Goal: Information Seeking & Learning: Learn about a topic

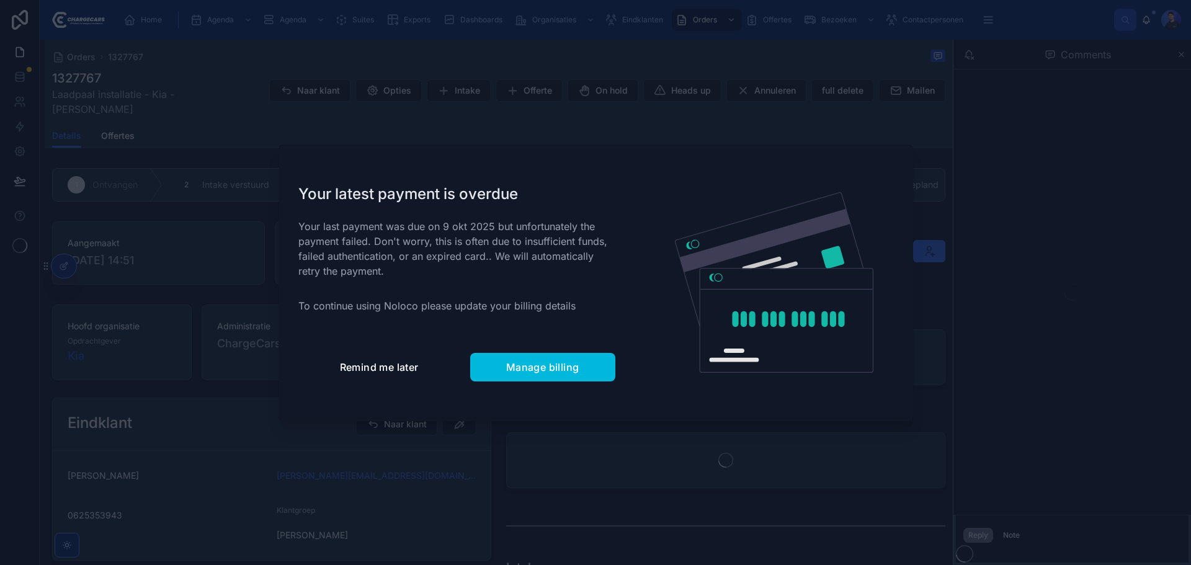
click at [398, 363] on span "Remind me later" at bounding box center [379, 367] width 79 height 12
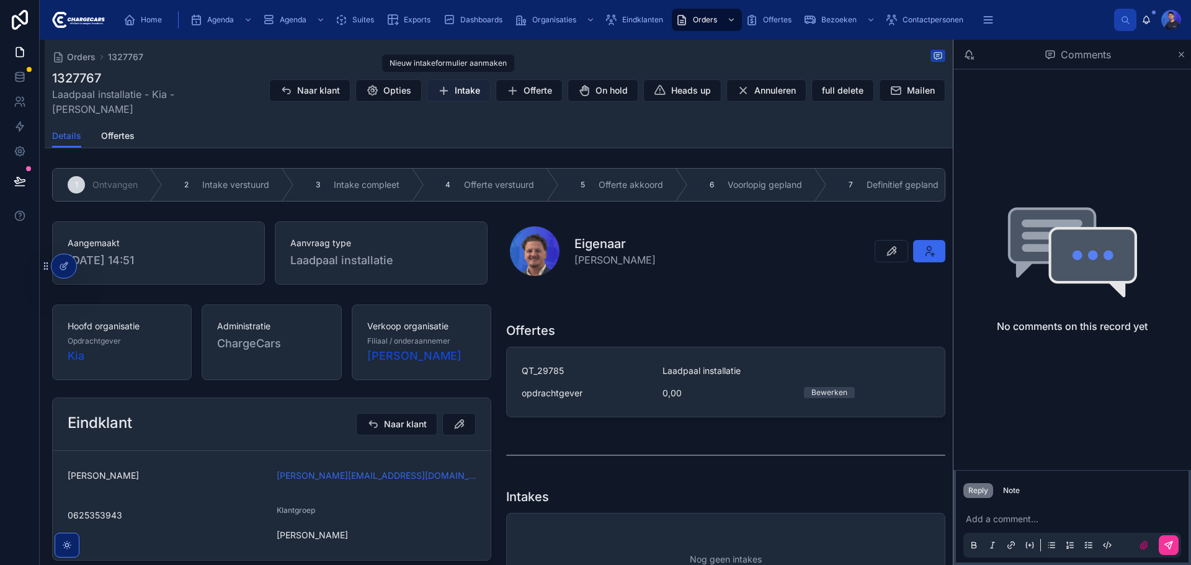
click at [455, 86] on span "Intake" at bounding box center [467, 90] width 25 height 12
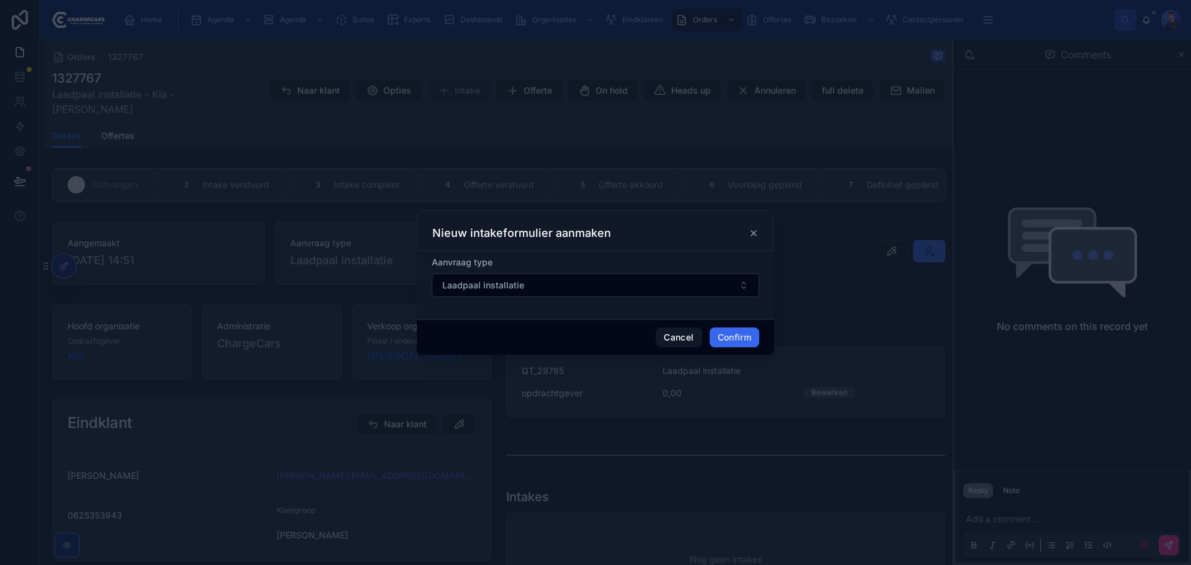
click at [737, 333] on button "Confirm" at bounding box center [735, 338] width 50 height 20
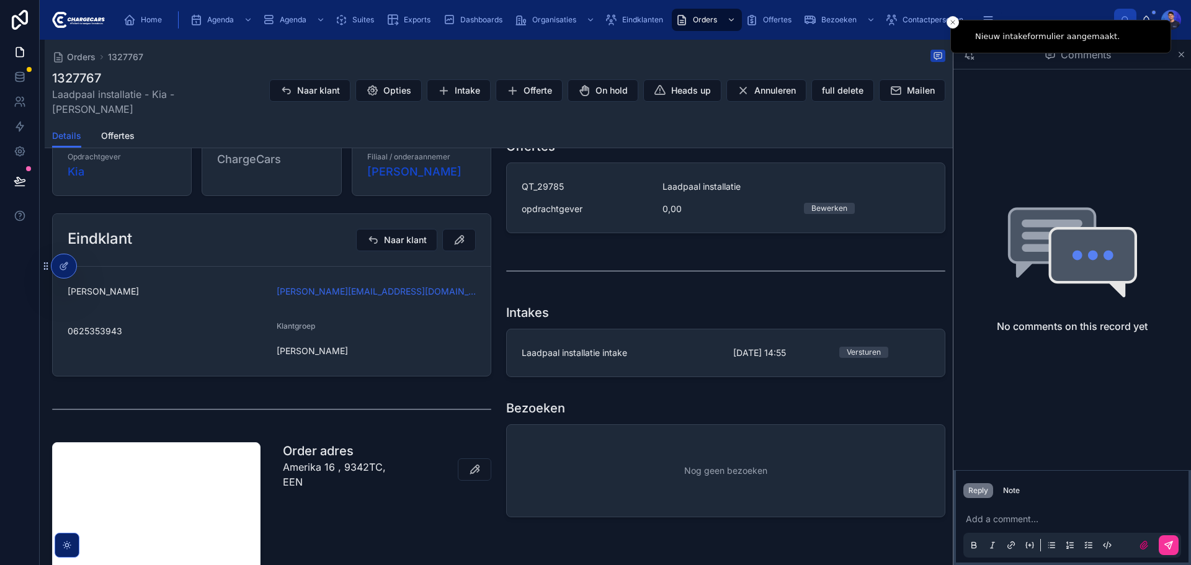
scroll to position [186, 0]
click at [679, 334] on link "Laadpaal installatie intake 9-10-2025 14:55 Versturen del" at bounding box center [726, 351] width 438 height 47
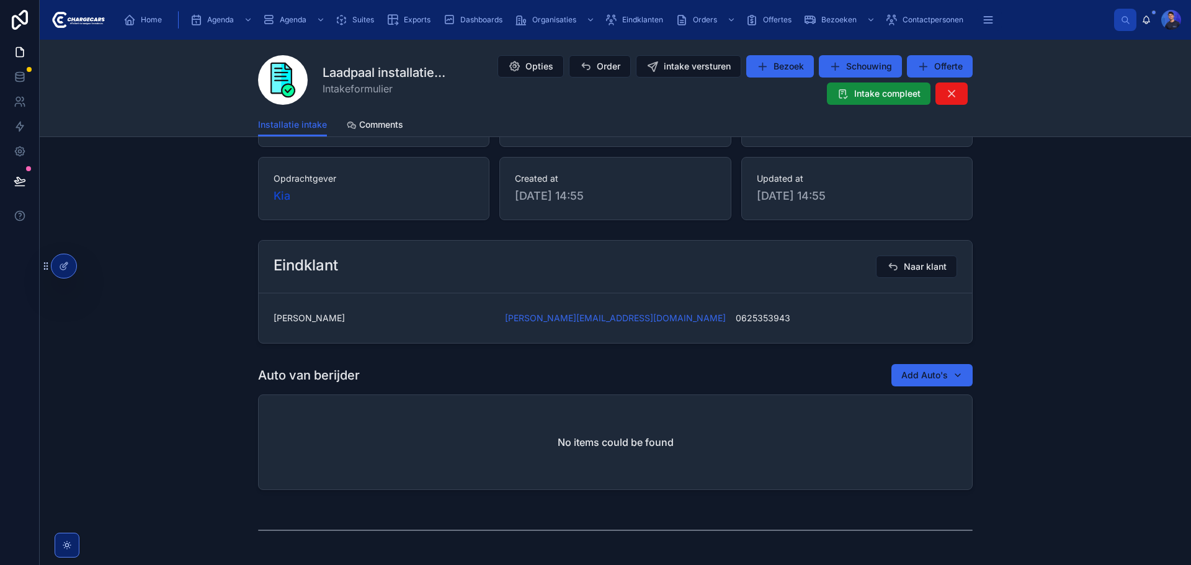
scroll to position [124, 0]
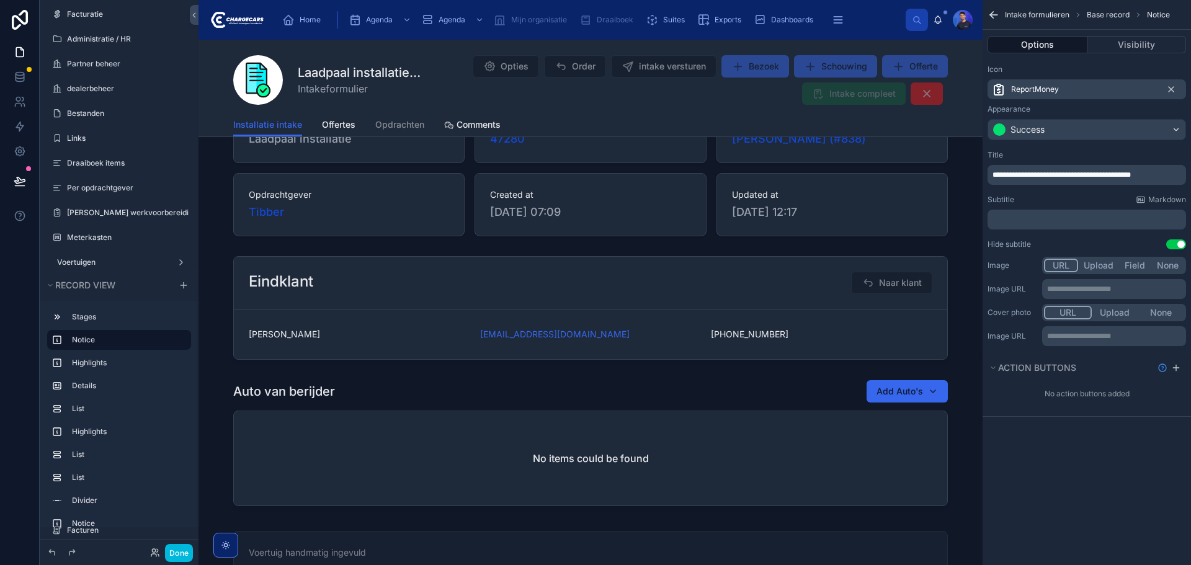
scroll to position [186, 0]
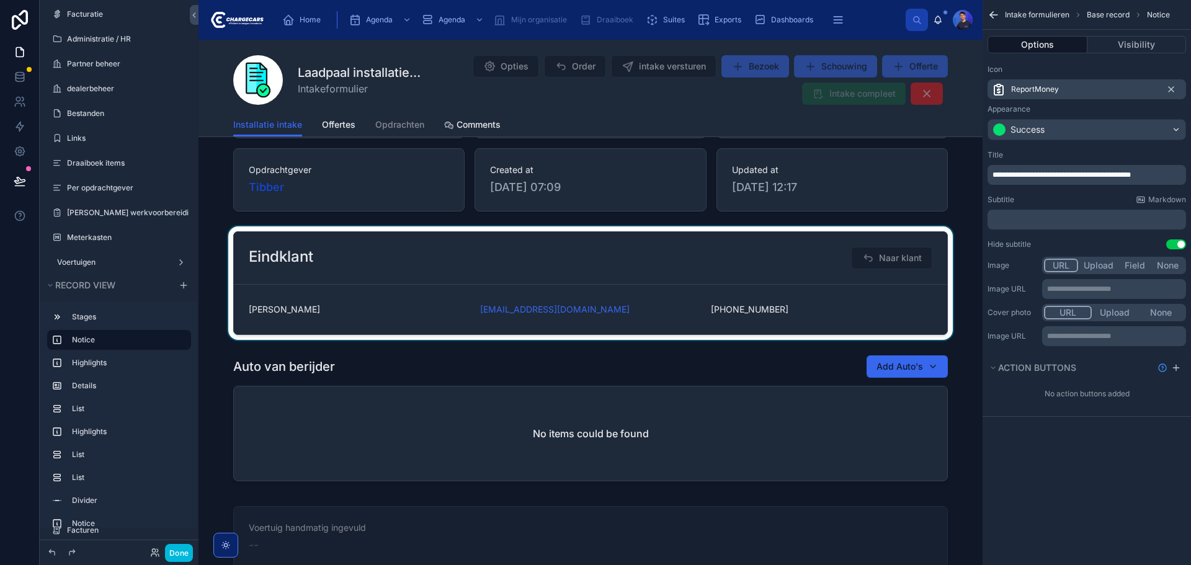
click at [527, 285] on div at bounding box center [591, 283] width 784 height 114
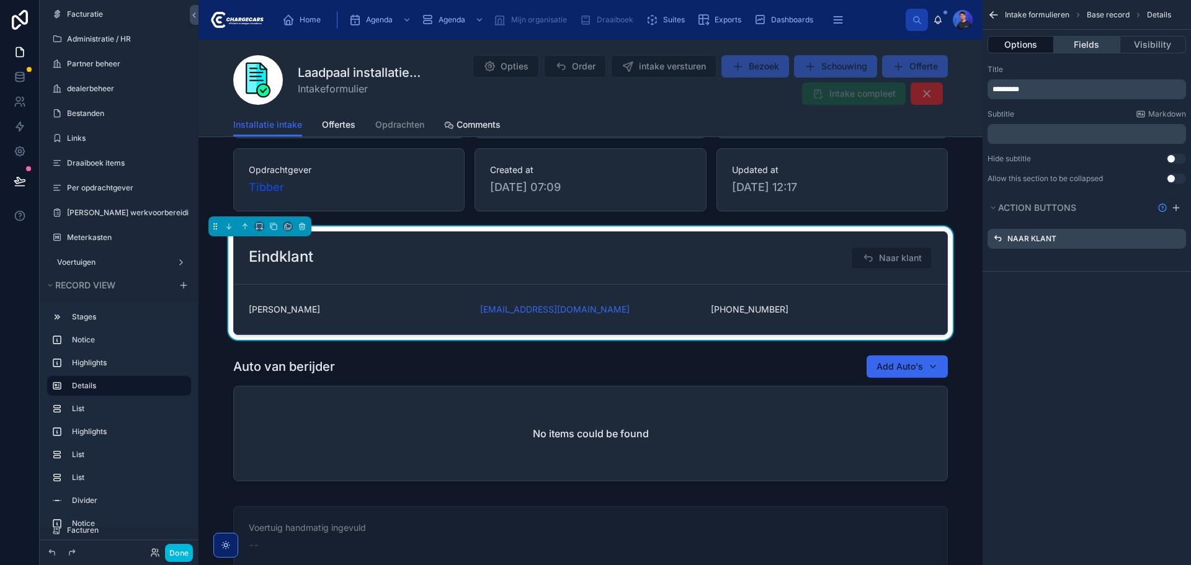
click at [1102, 39] on button "Fields" at bounding box center [1087, 44] width 66 height 17
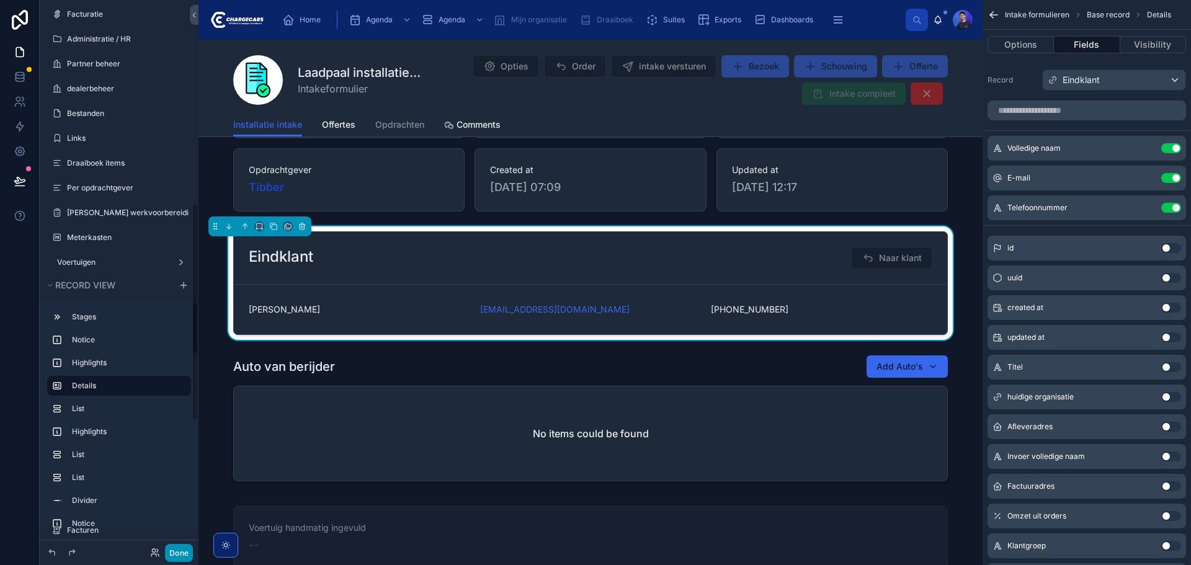
click at [179, 553] on button "Done" at bounding box center [179, 553] width 28 height 18
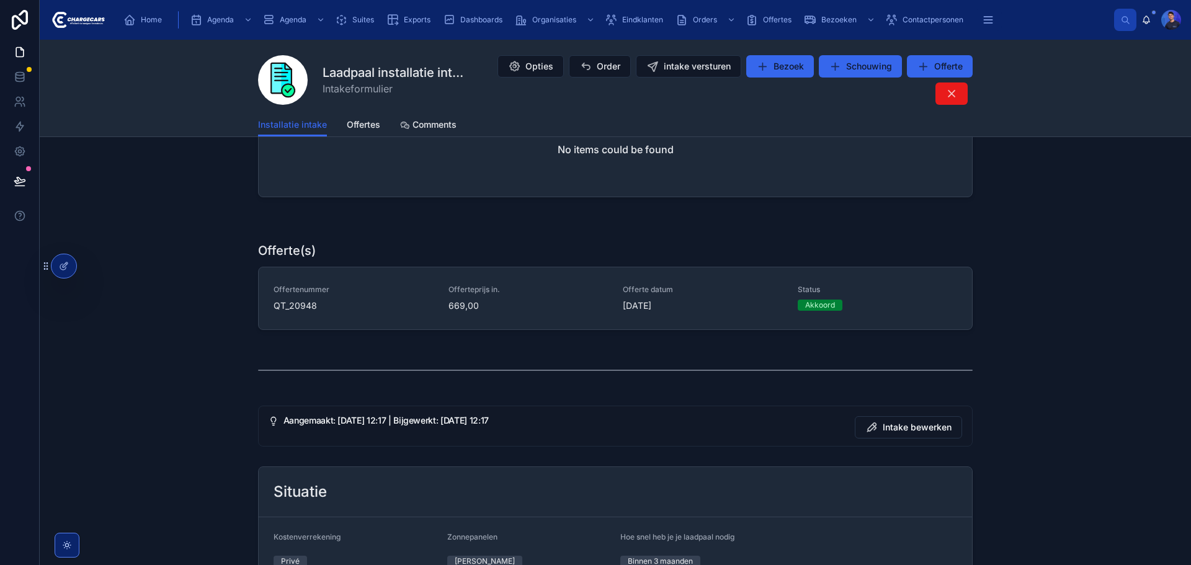
scroll to position [0, 0]
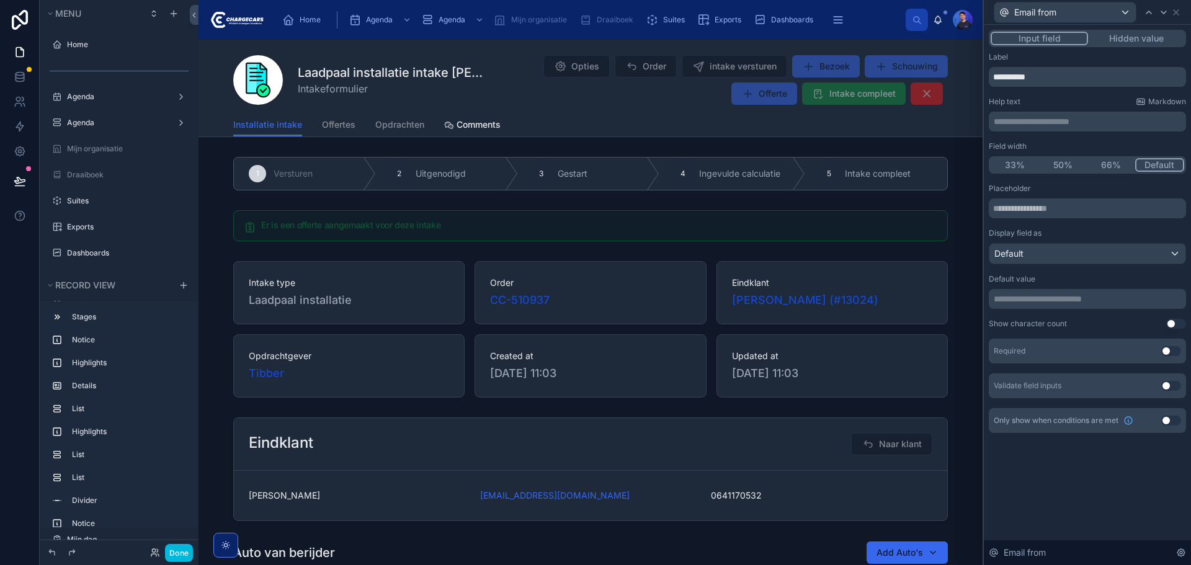
scroll to position [348, 0]
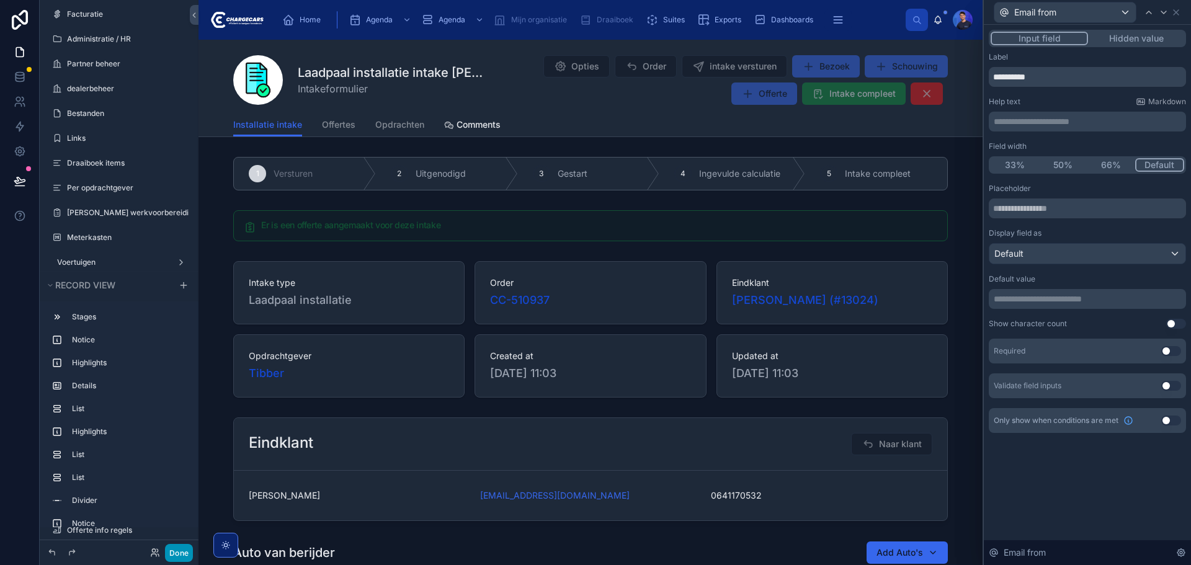
click at [178, 547] on button "Done" at bounding box center [179, 553] width 28 height 18
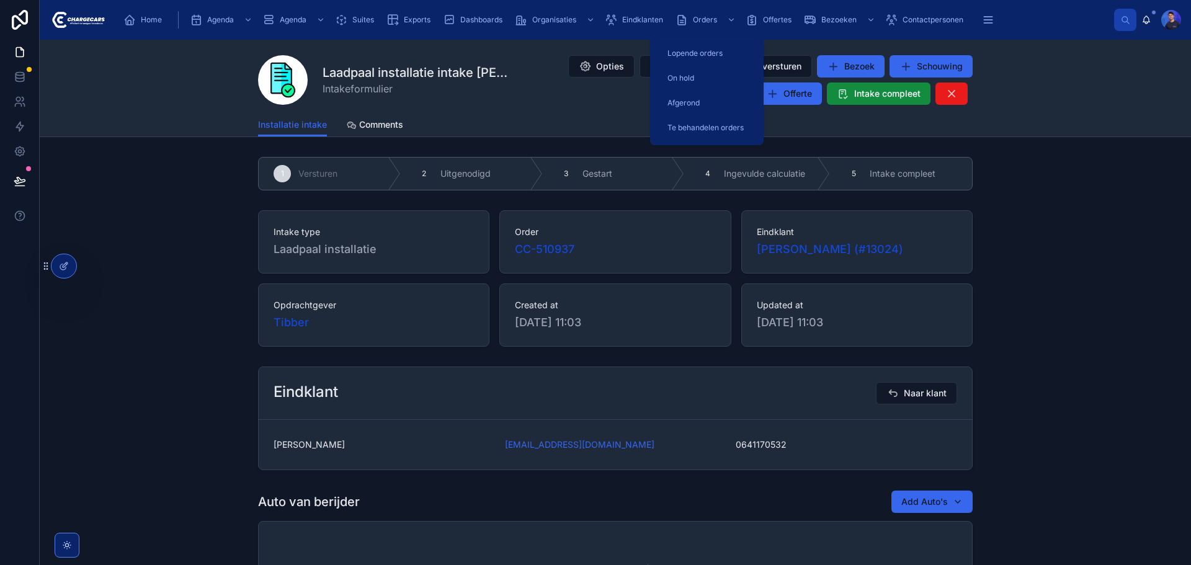
click at [705, 20] on span "Orders" at bounding box center [705, 20] width 24 height 10
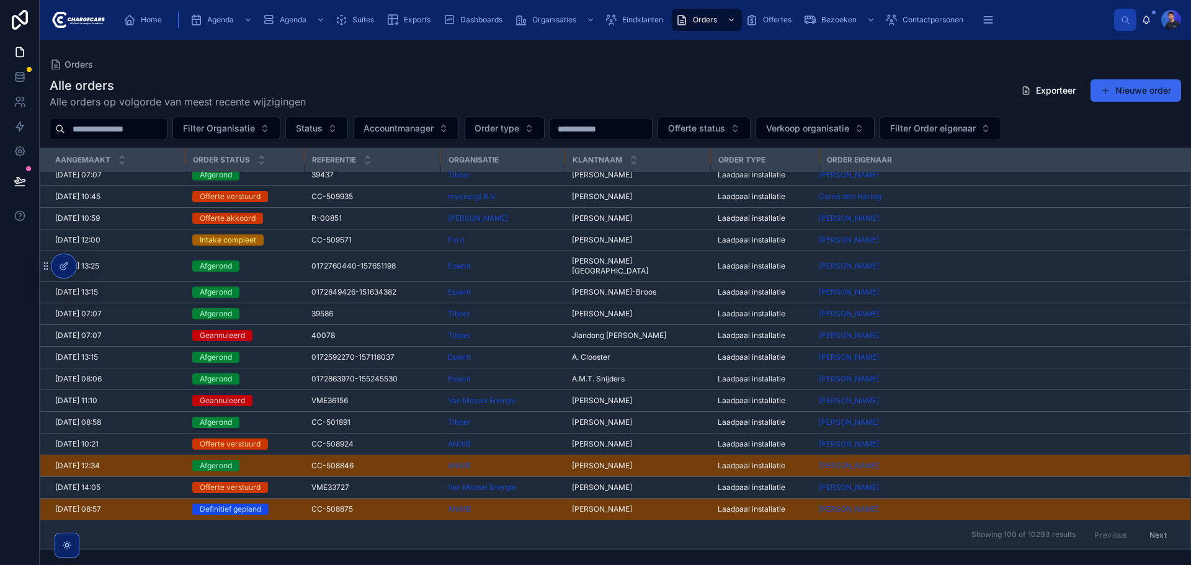
scroll to position [186, 0]
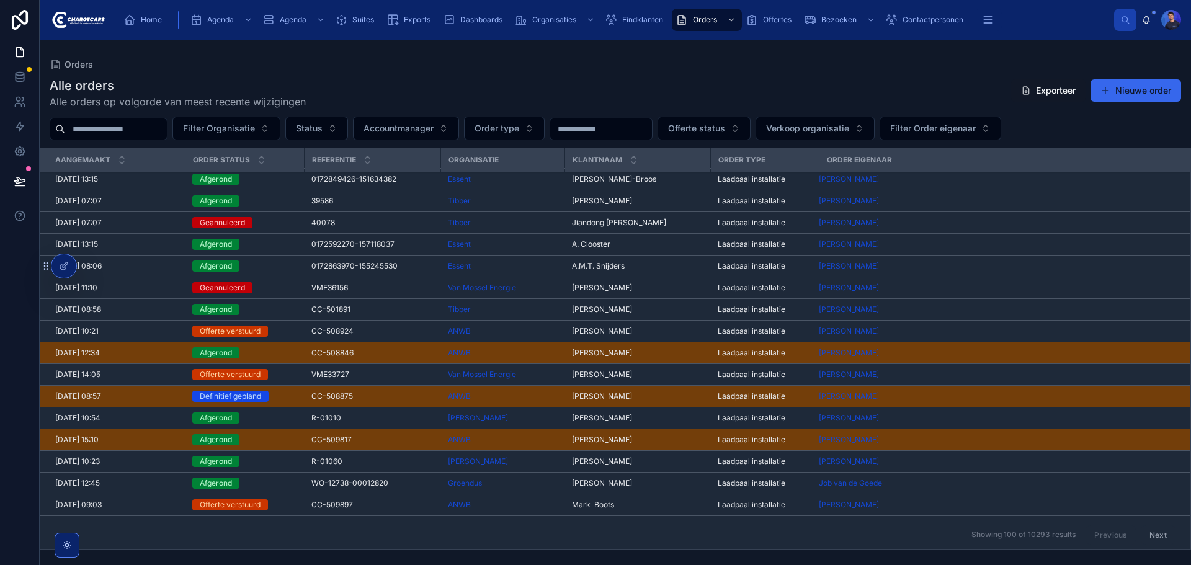
click at [574, 326] on span "Saskia Boersma" at bounding box center [602, 331] width 60 height 10
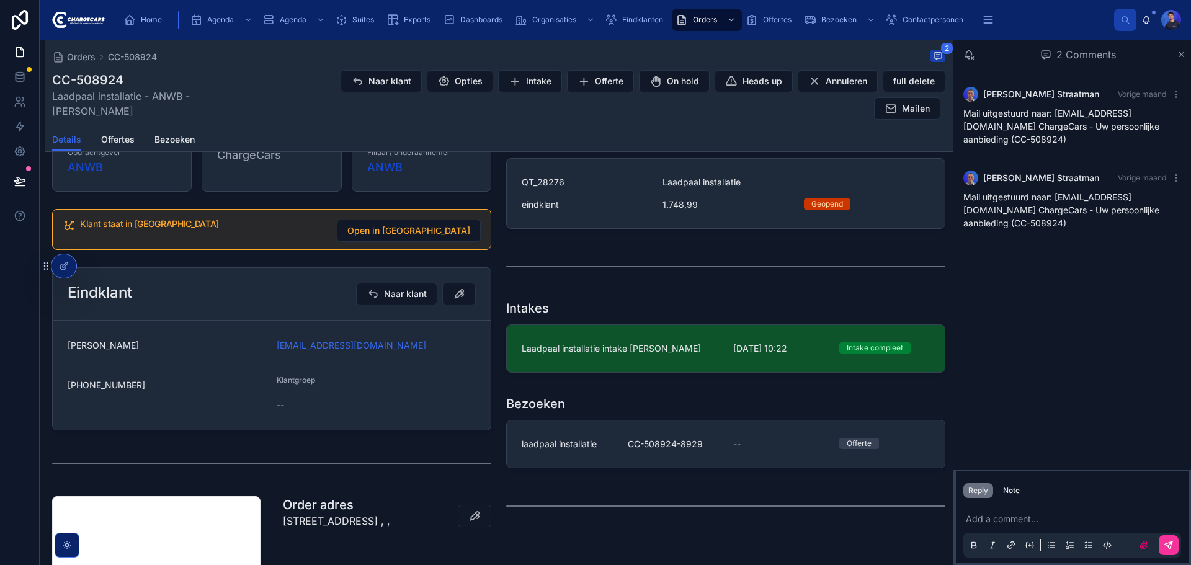
scroll to position [248, 0]
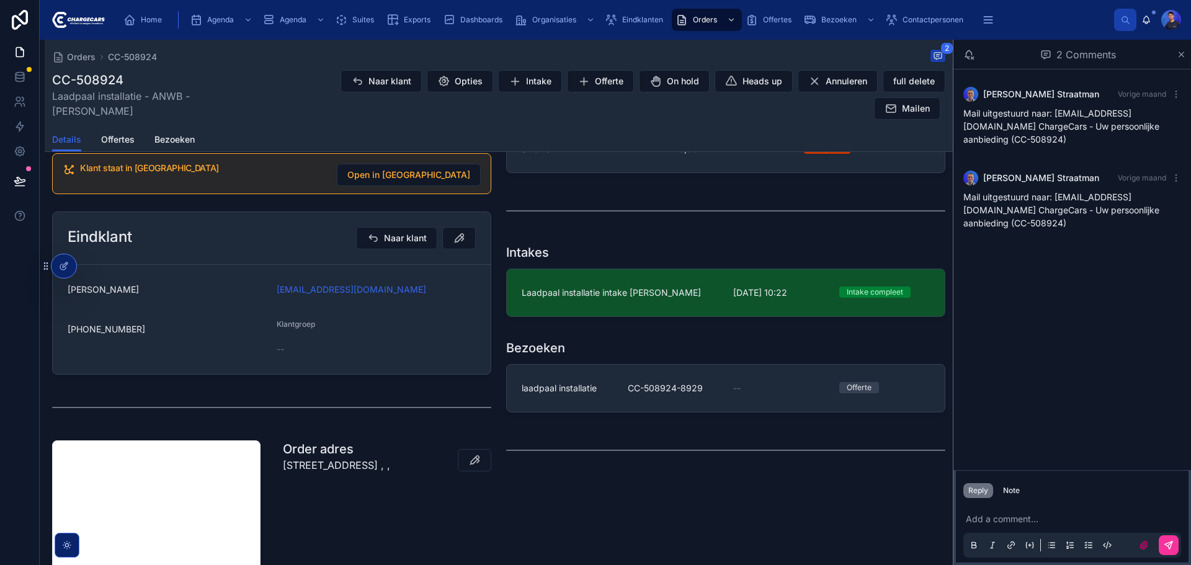
click at [643, 297] on span "Laadpaal installatie intake Saskia Boersma" at bounding box center [620, 293] width 197 height 12
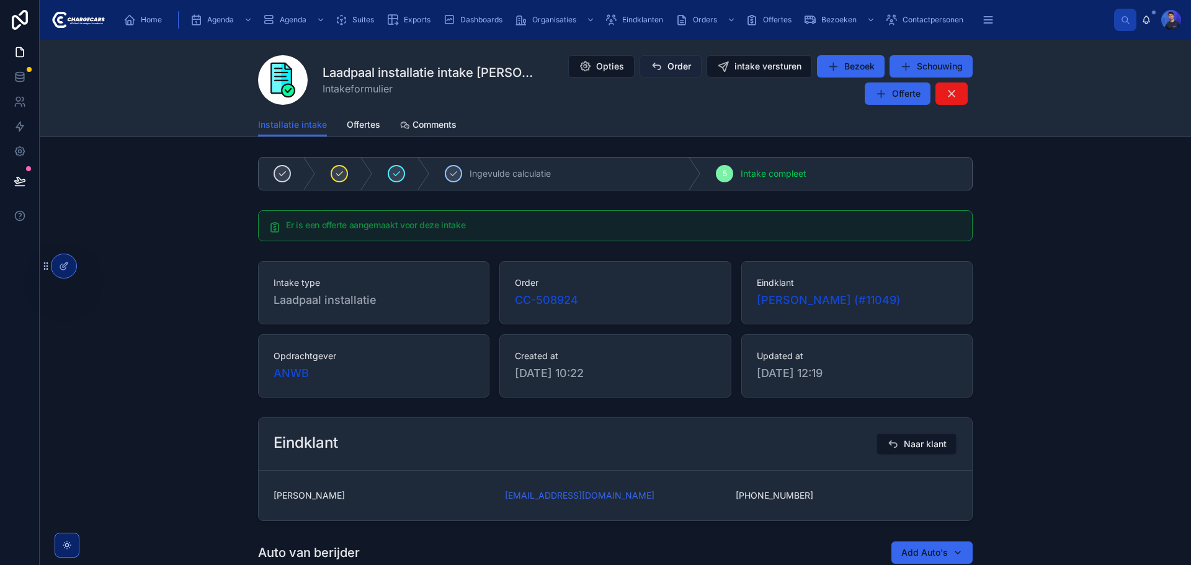
click at [669, 64] on span "Order" at bounding box center [680, 66] width 24 height 12
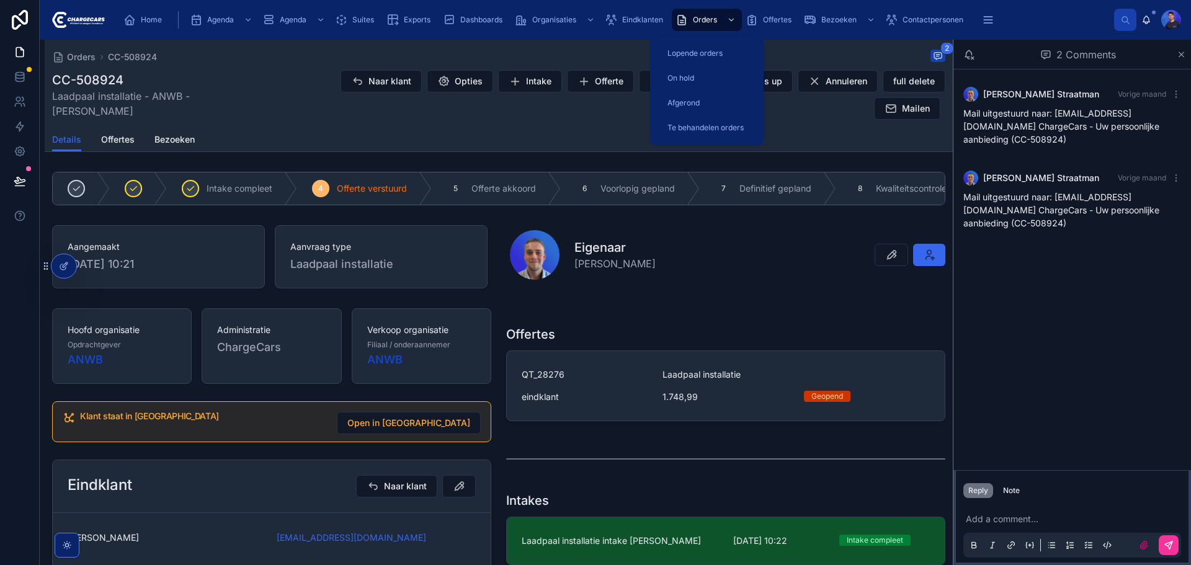
click at [706, 20] on span "Orders" at bounding box center [705, 20] width 24 height 10
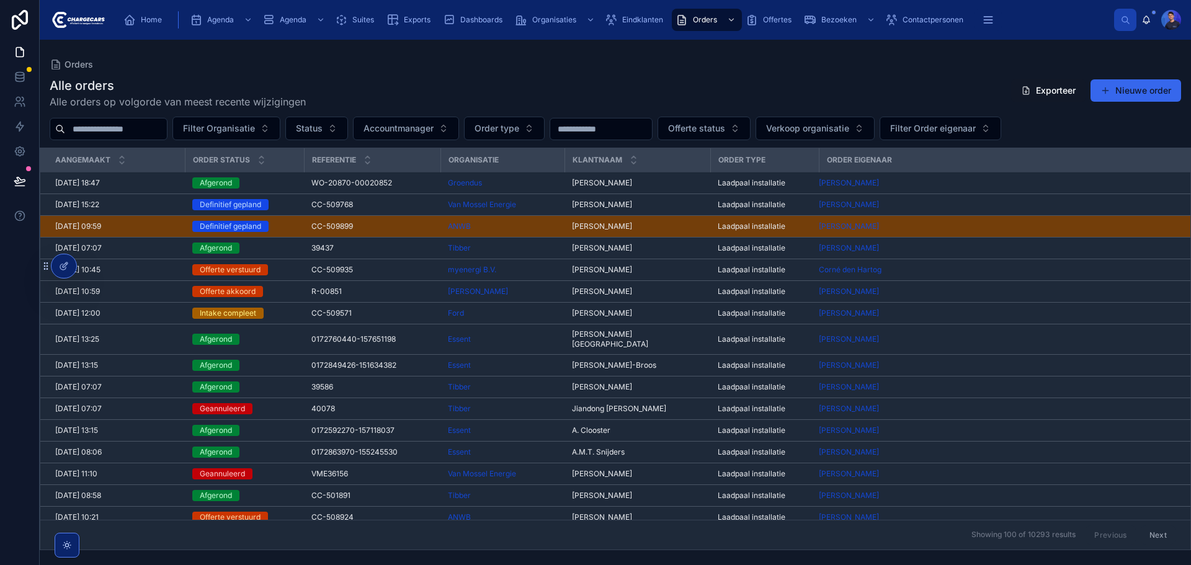
scroll to position [62, 0]
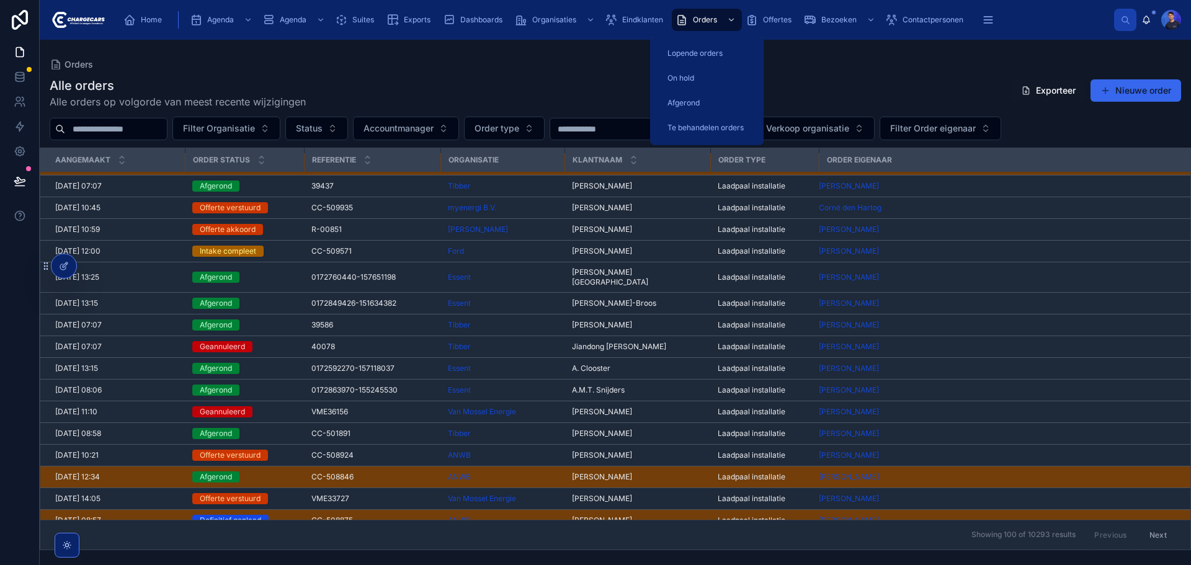
click at [713, 58] on span "Lopende orders" at bounding box center [695, 53] width 55 height 10
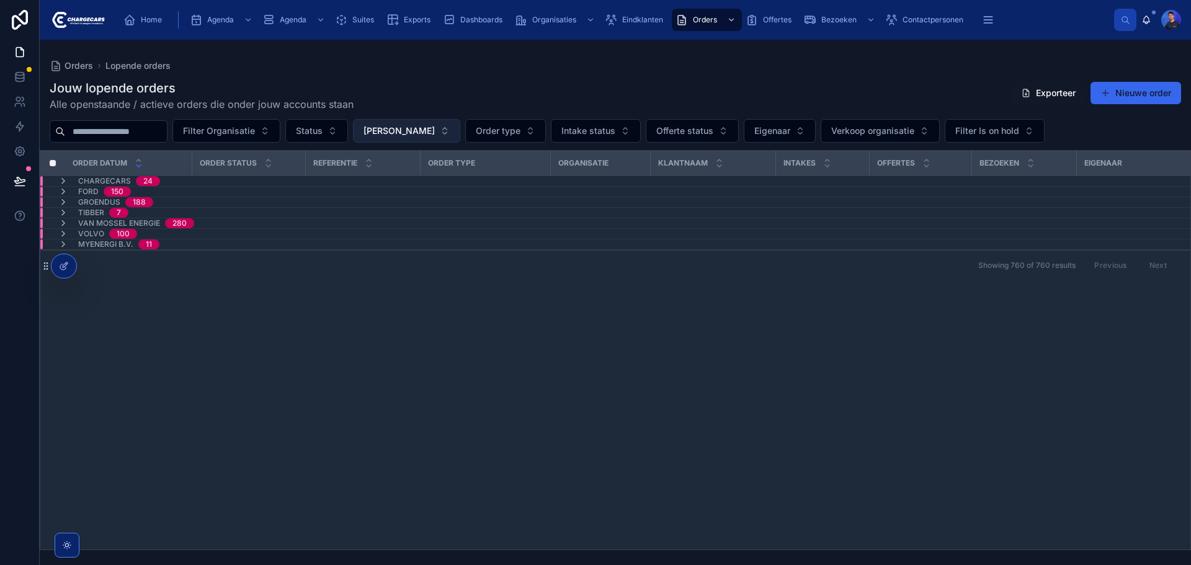
click at [457, 138] on button "[PERSON_NAME]" at bounding box center [406, 131] width 107 height 24
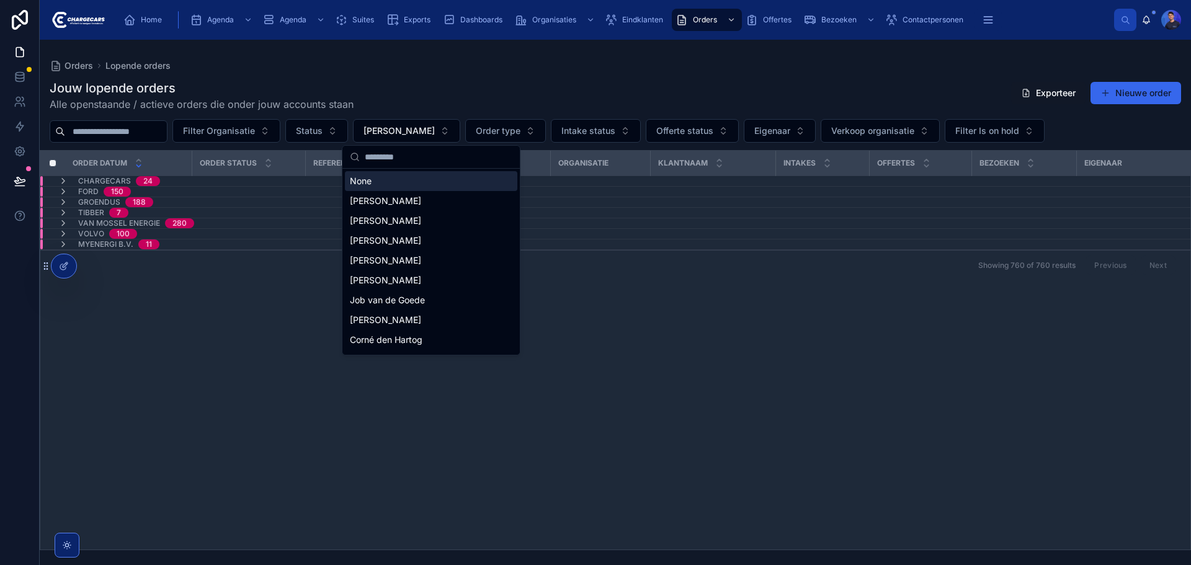
click at [383, 186] on div "None" at bounding box center [431, 181] width 172 height 20
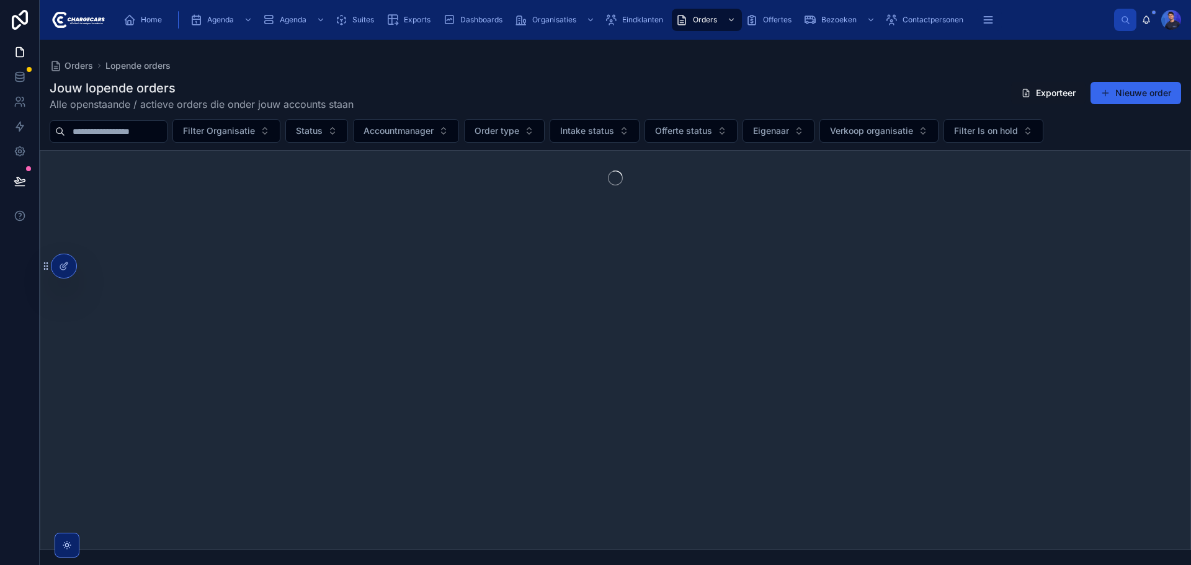
click at [596, 79] on div "Jouw lopende orders Alle openstaande / actieve orders die onder jouw accounts s…" at bounding box center [616, 95] width 1132 height 32
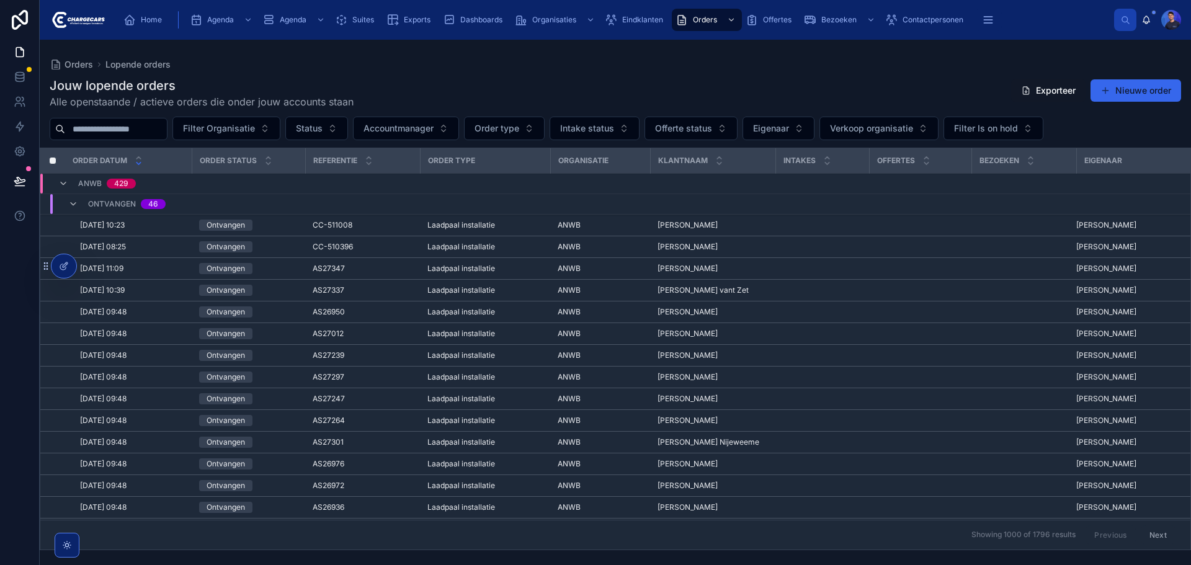
click at [669, 269] on span "H. van der Wurff" at bounding box center [688, 269] width 60 height 10
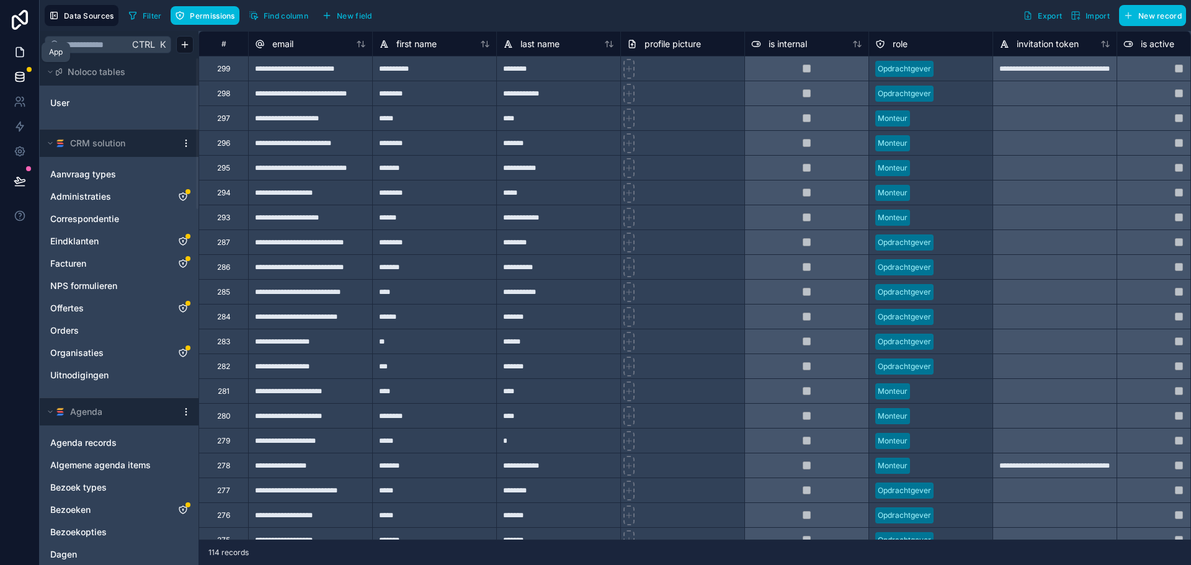
click at [21, 50] on icon at bounding box center [21, 49] width 2 height 2
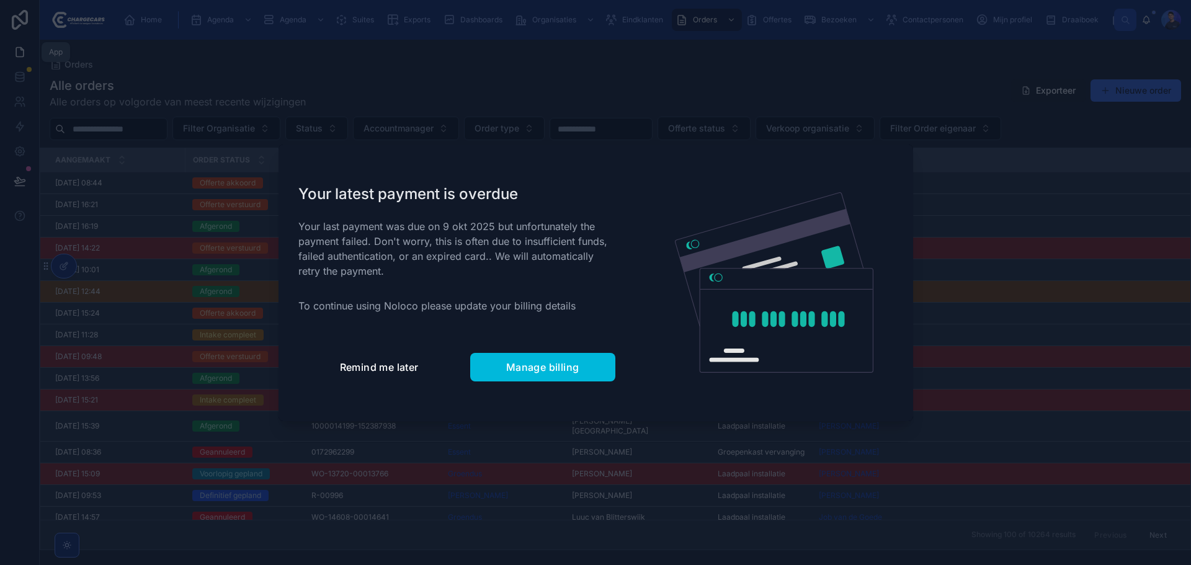
click at [380, 365] on span "Remind me later" at bounding box center [379, 367] width 79 height 12
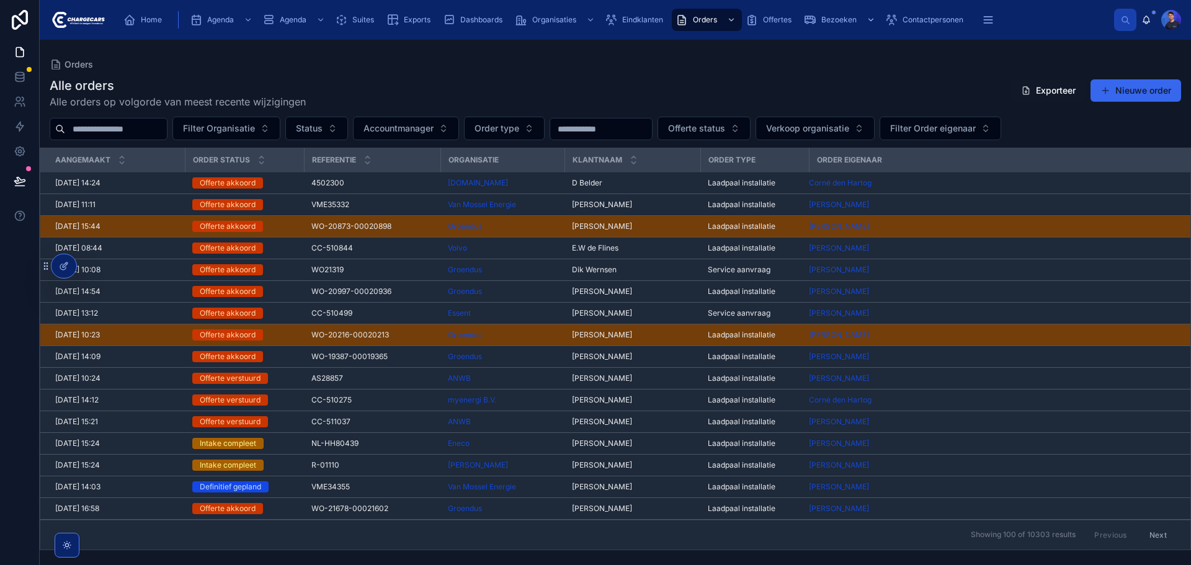
click at [843, 12] on div "Bezoeken" at bounding box center [841, 20] width 74 height 20
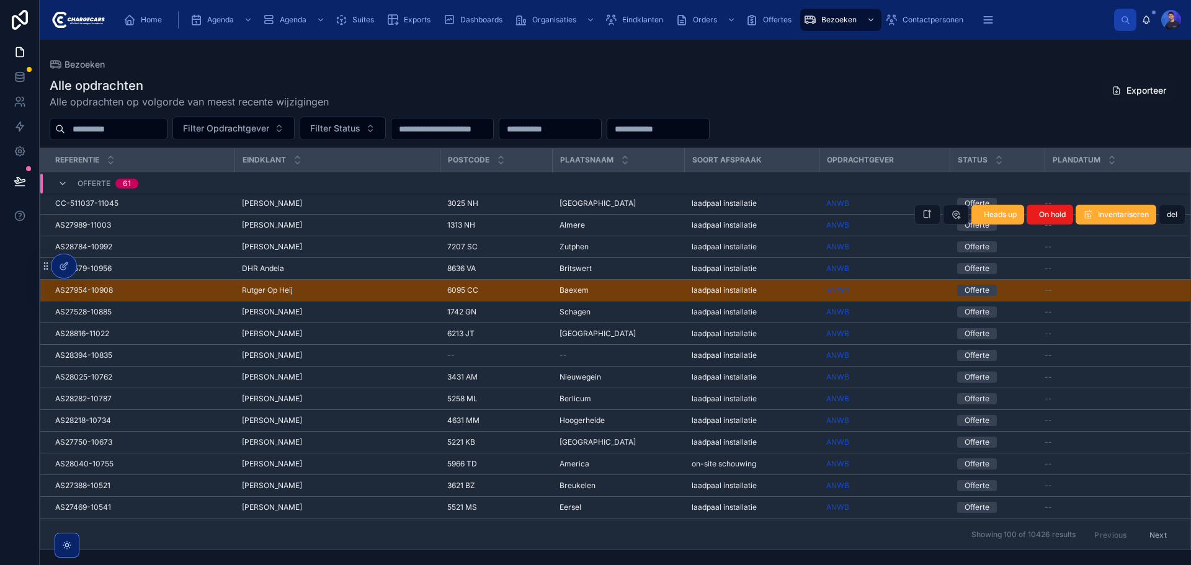
click at [493, 225] on div "1313 NH 1313 NH" at bounding box center [495, 225] width 97 height 10
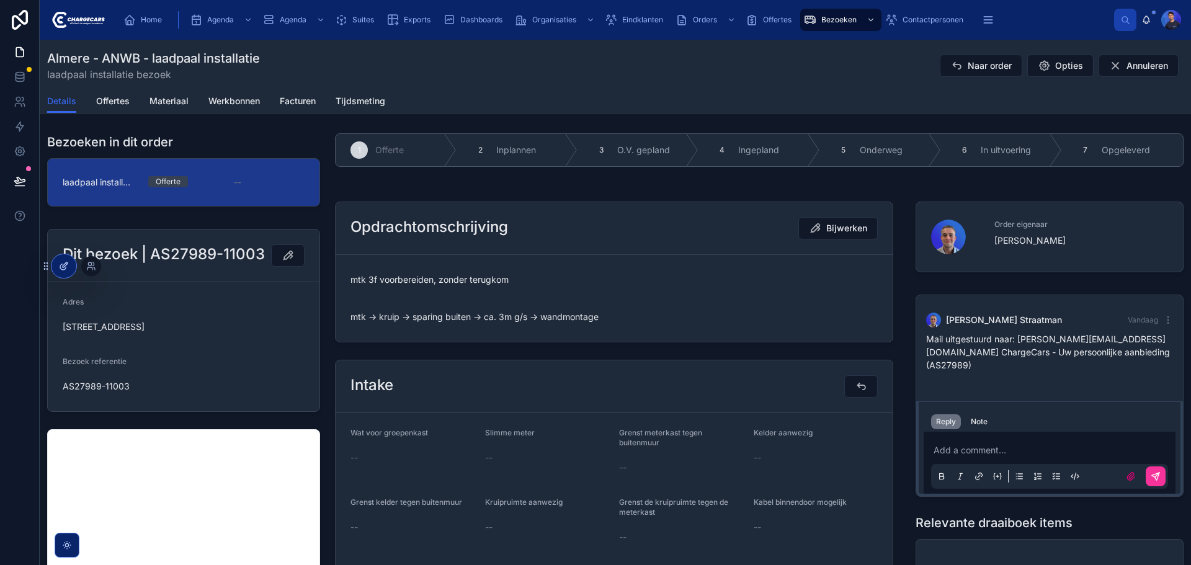
click at [73, 264] on div at bounding box center [63, 266] width 25 height 24
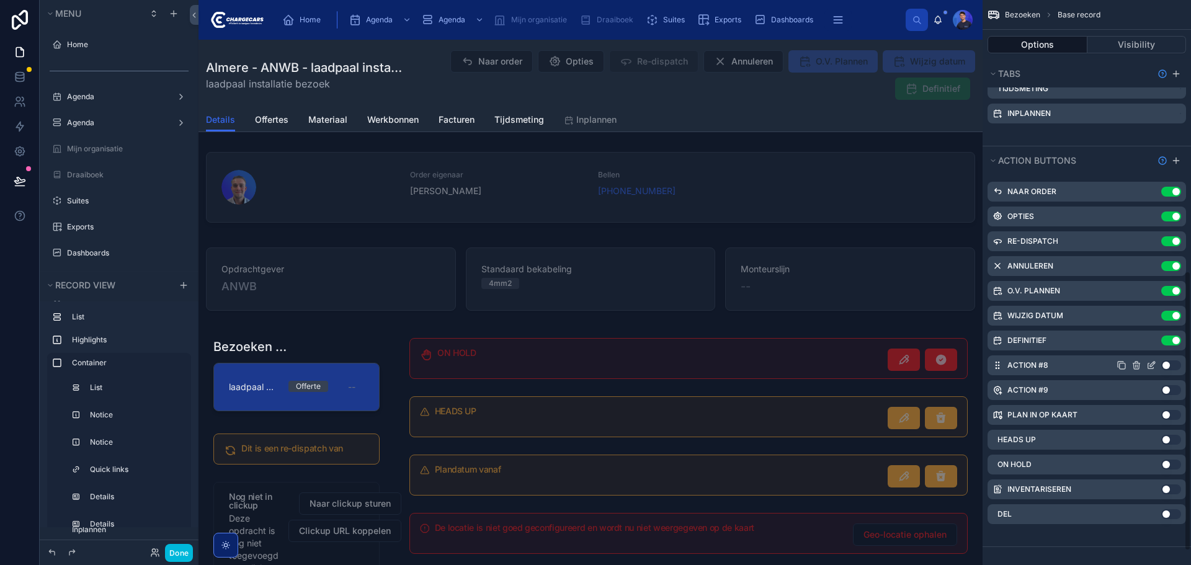
scroll to position [576, 0]
click at [1150, 265] on icon "scrollable content" at bounding box center [1152, 263] width 5 height 5
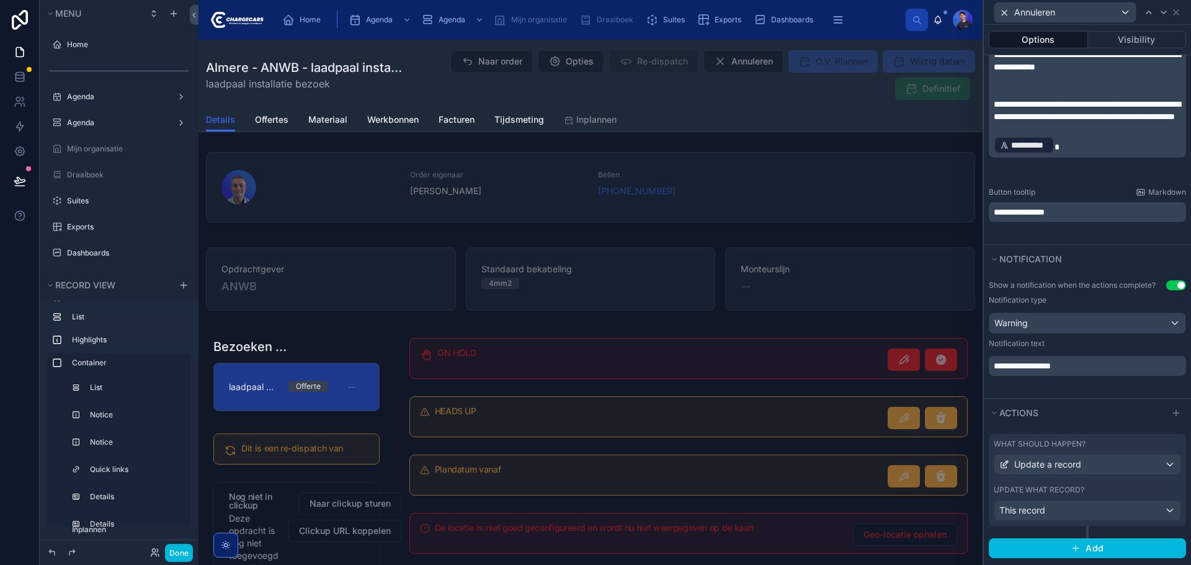
scroll to position [328, 0]
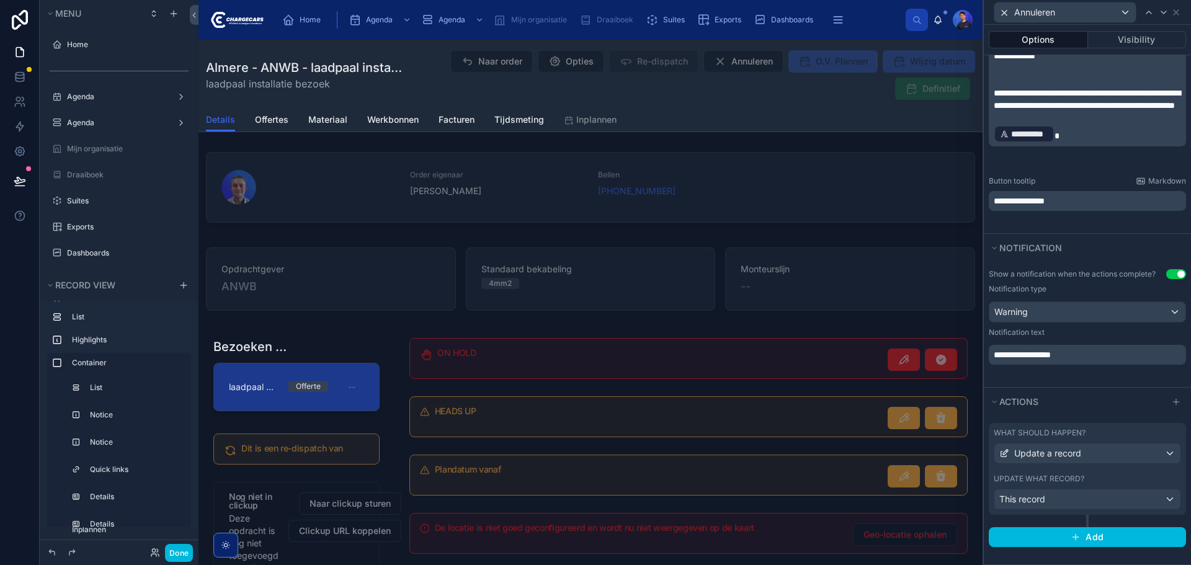
click at [1091, 477] on div "Update what record?" at bounding box center [1087, 479] width 187 height 10
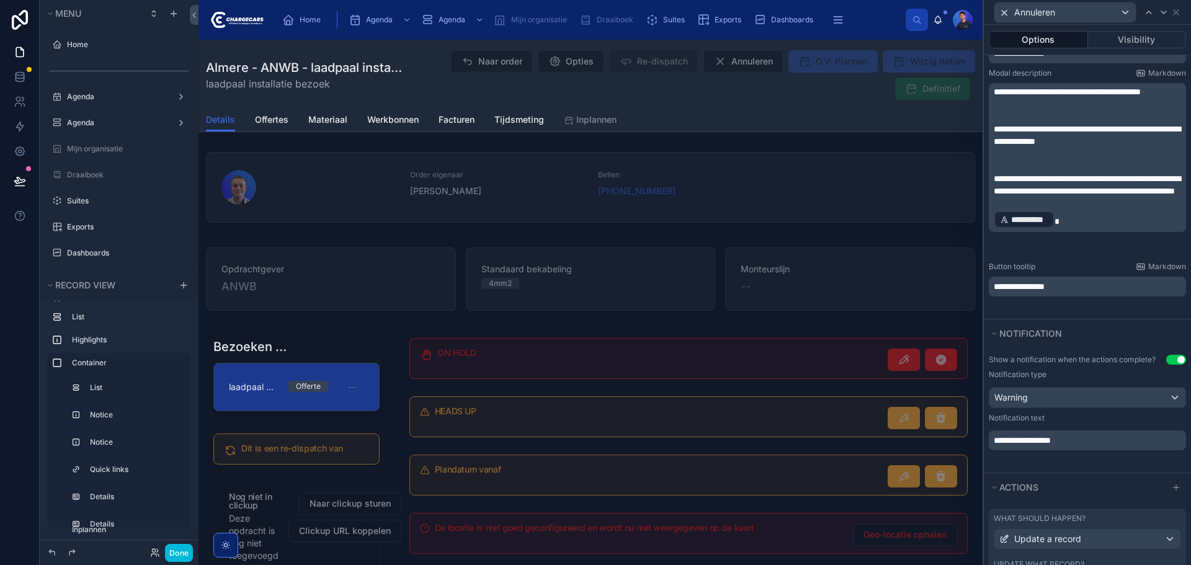
scroll to position [266, 0]
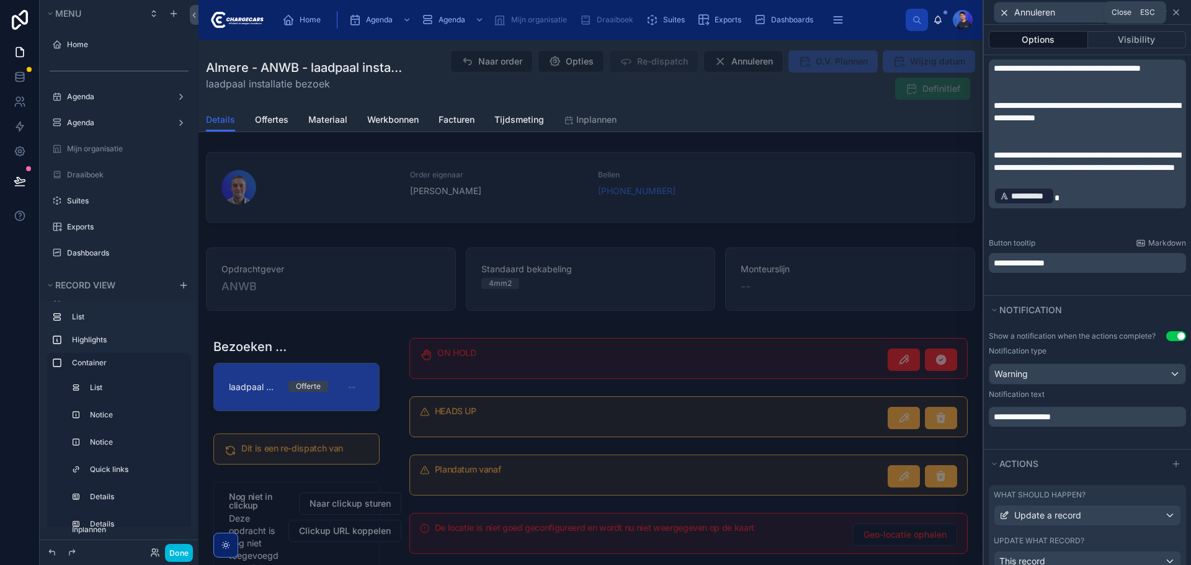
click at [1175, 15] on icon at bounding box center [1176, 12] width 10 height 10
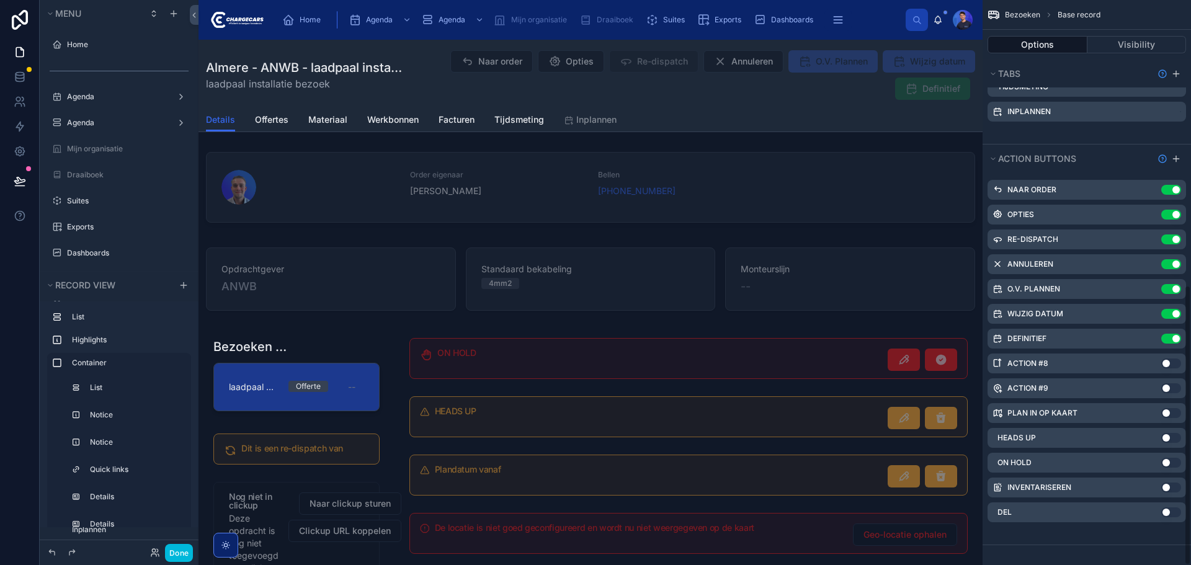
click at [178, 552] on button "Done" at bounding box center [179, 553] width 28 height 18
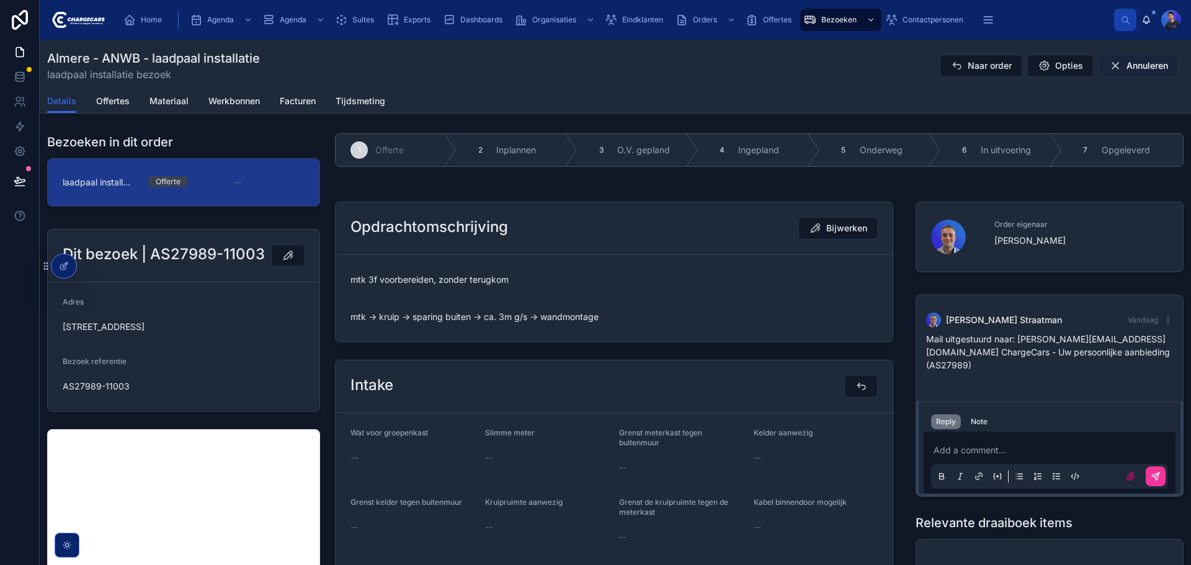
click at [1127, 66] on span "Annuleren" at bounding box center [1148, 66] width 42 height 12
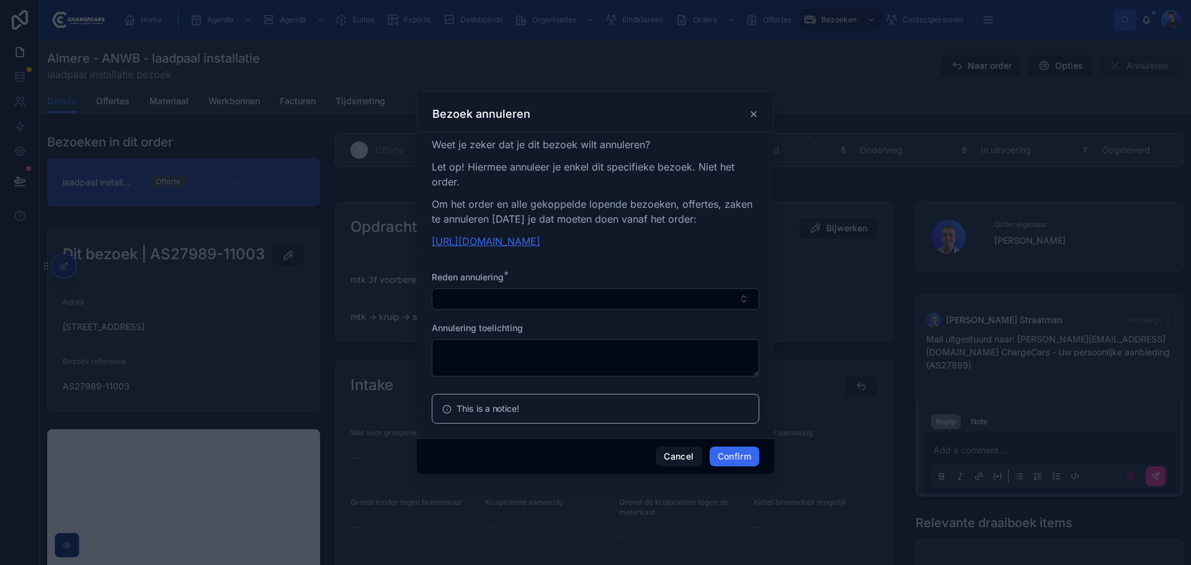
click at [540, 241] on link "https://portal.chargecars.nl/orders/view/68e02129fef6954bc3bf3d64" at bounding box center [486, 241] width 109 height 12
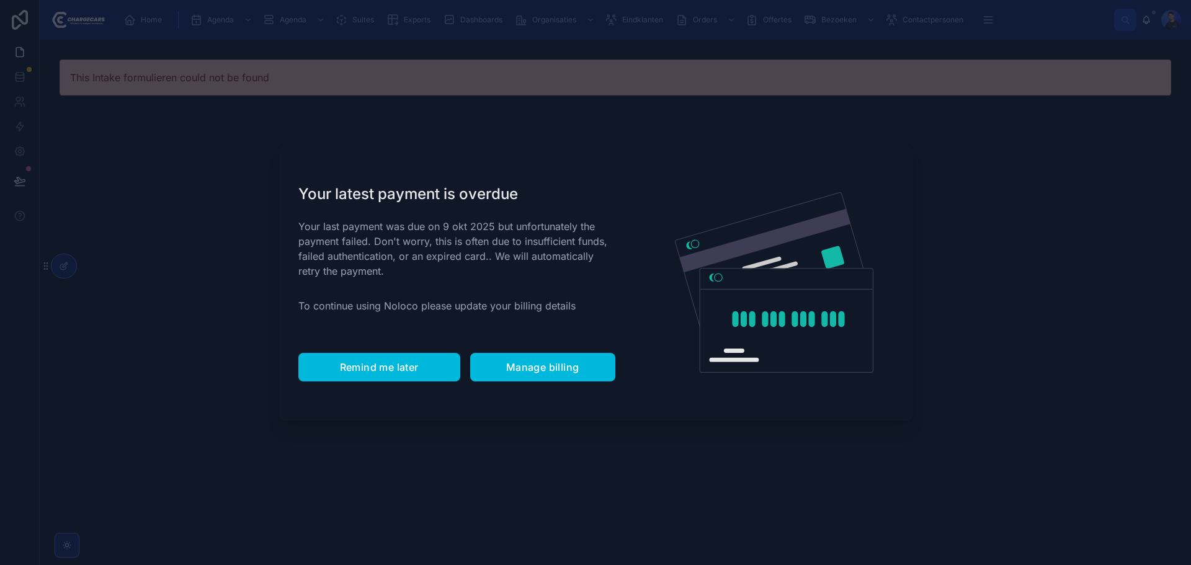
click at [378, 357] on button "Remind me later" at bounding box center [379, 367] width 162 height 29
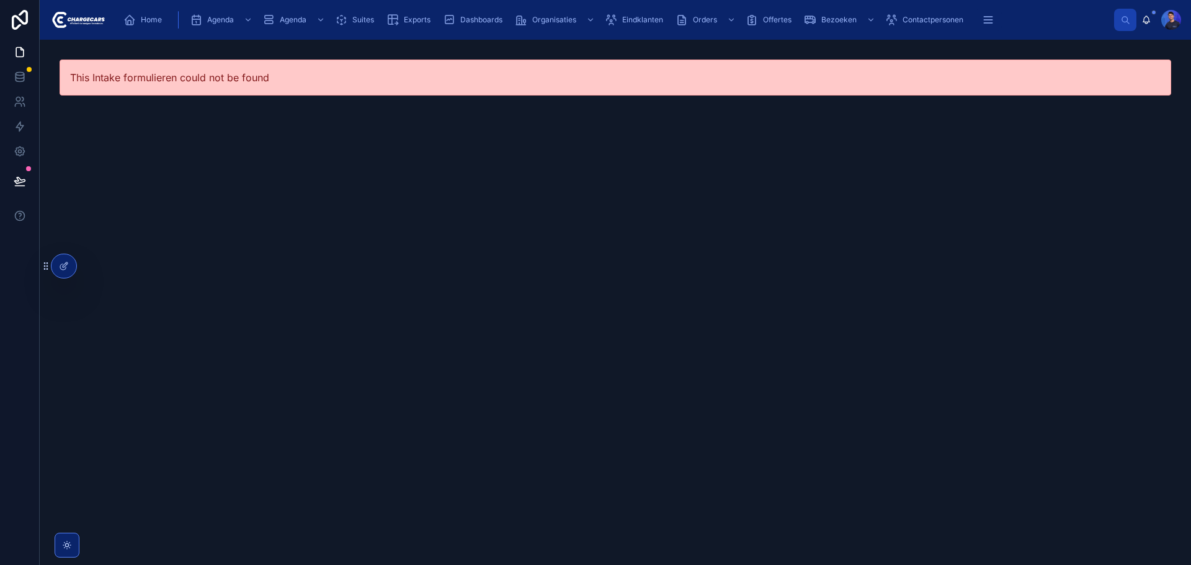
click at [362, 239] on div "This Intake formulieren could not be found" at bounding box center [615, 302] width 1151 height 525
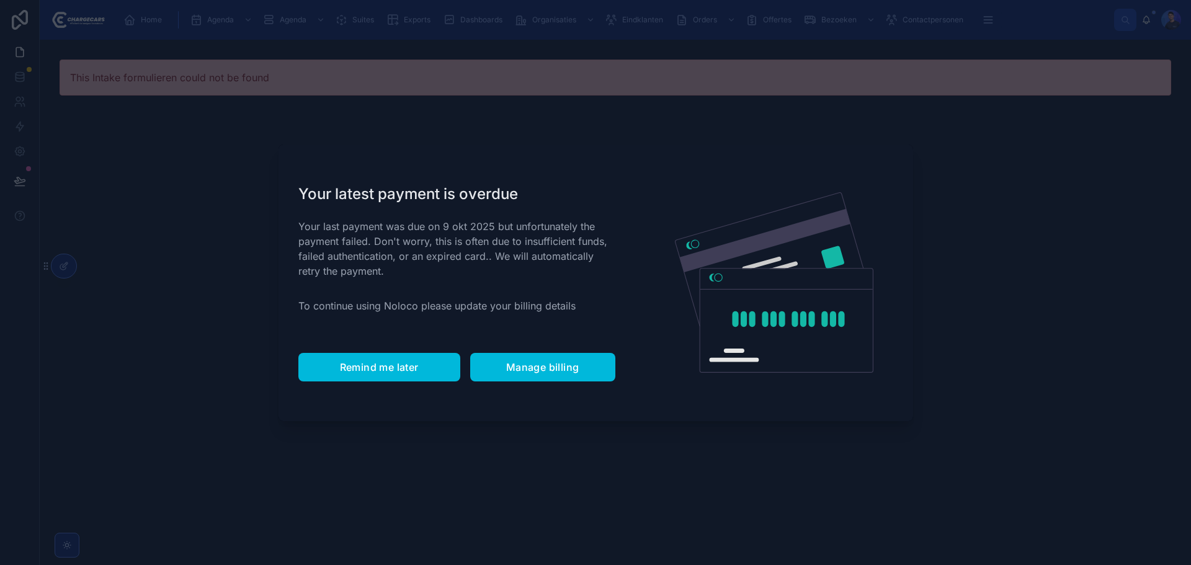
click at [387, 368] on span "Remind me later" at bounding box center [379, 367] width 79 height 12
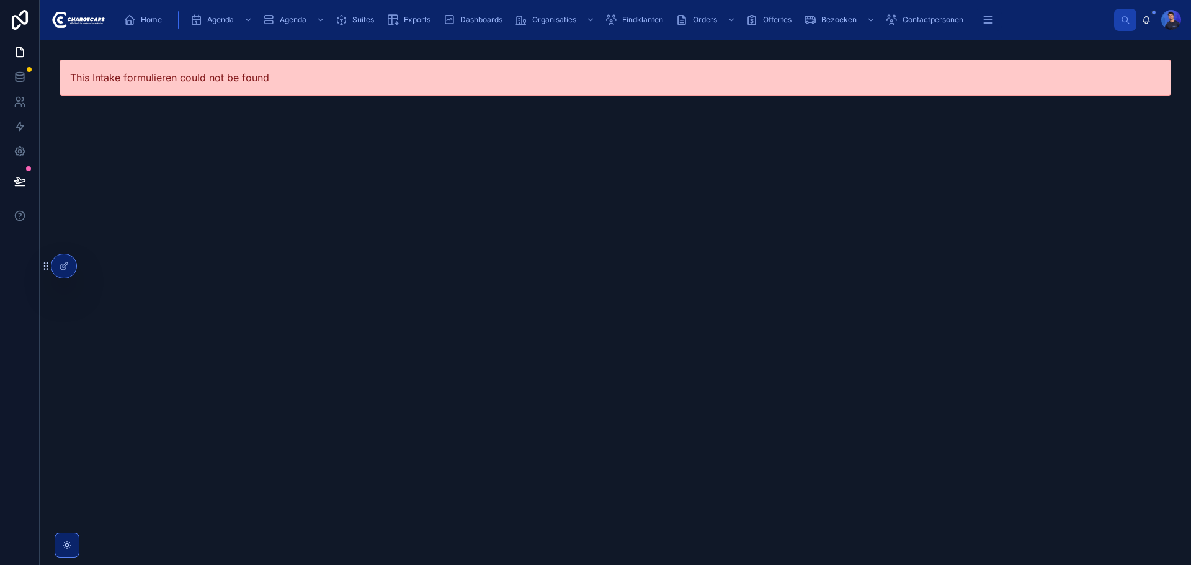
click at [346, 208] on div "This Intake formulieren could not be found" at bounding box center [615, 302] width 1151 height 525
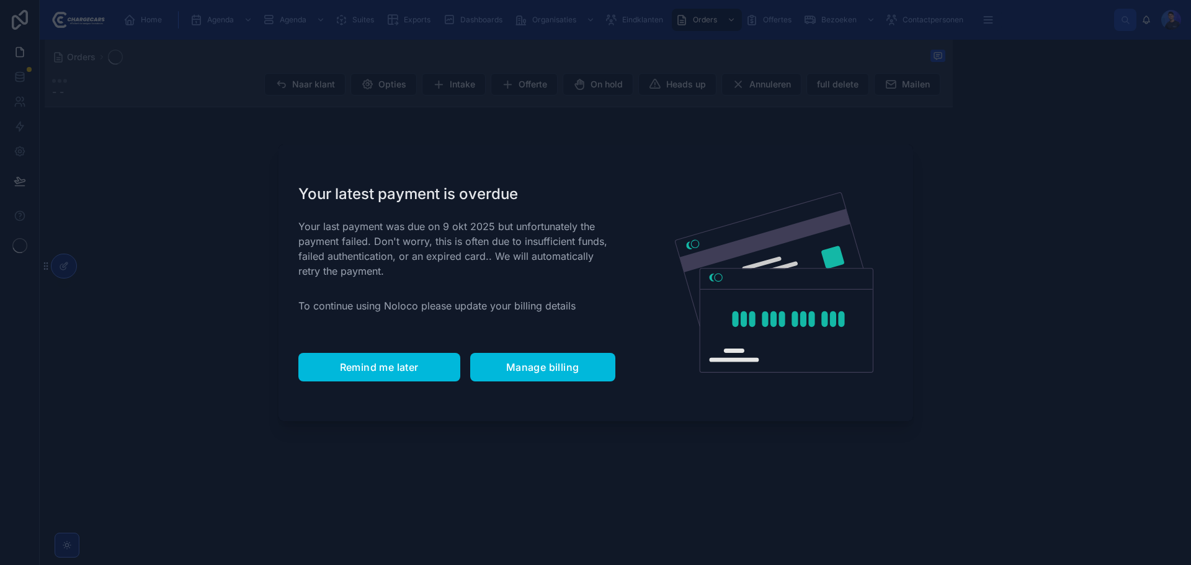
click at [403, 361] on span "Remind me later" at bounding box center [379, 367] width 79 height 12
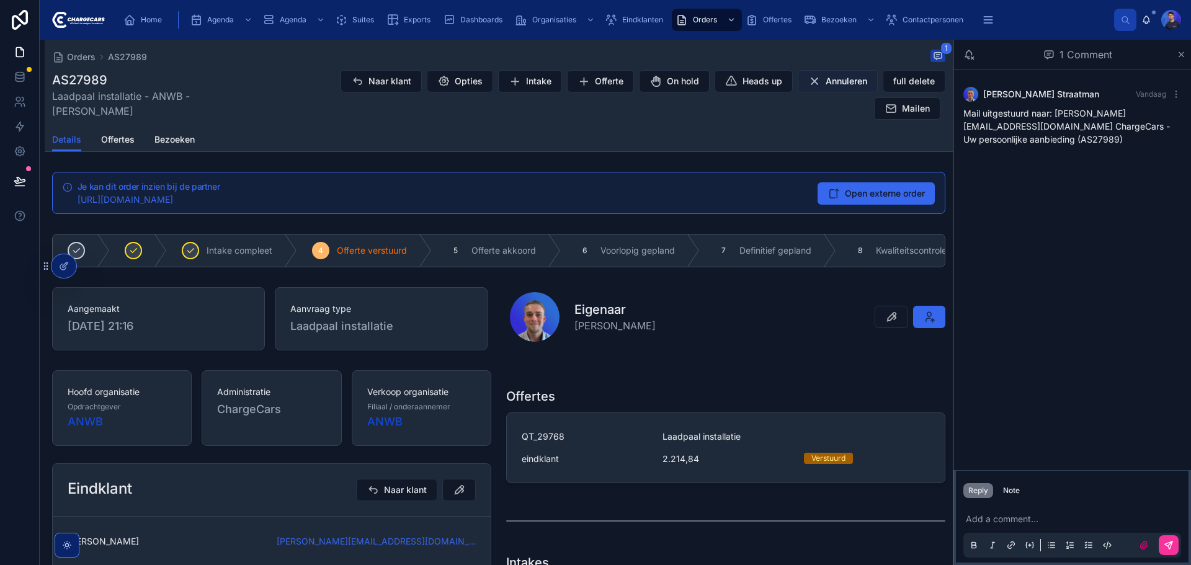
click at [826, 80] on span "Annuleren" at bounding box center [847, 81] width 42 height 12
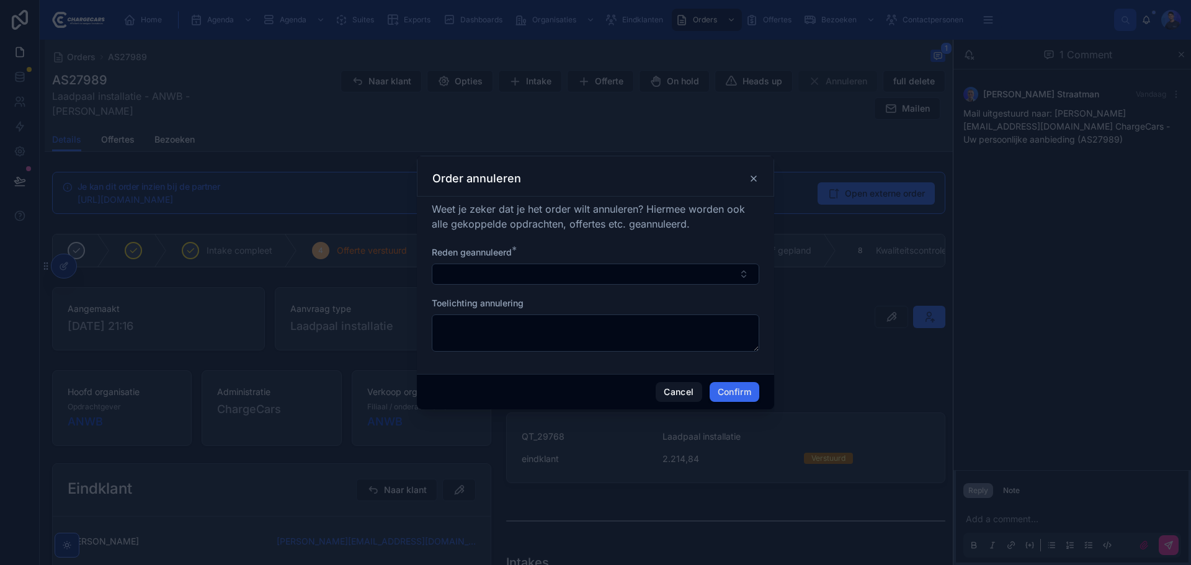
click at [57, 261] on div at bounding box center [595, 282] width 1191 height 565
click at [751, 177] on icon at bounding box center [754, 179] width 10 height 10
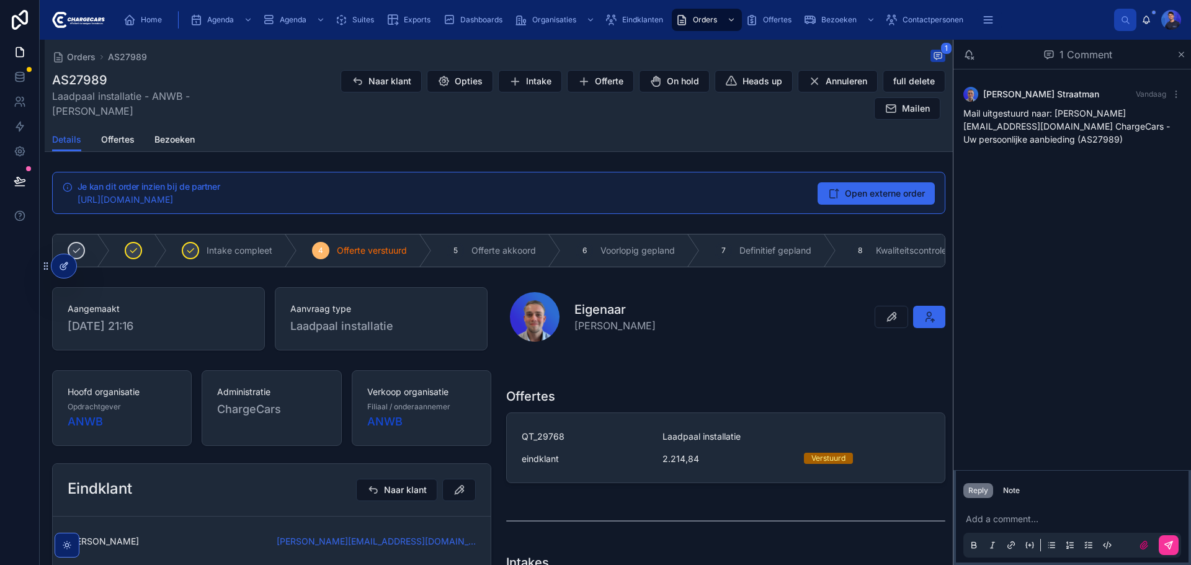
click at [63, 265] on icon at bounding box center [64, 266] width 10 height 10
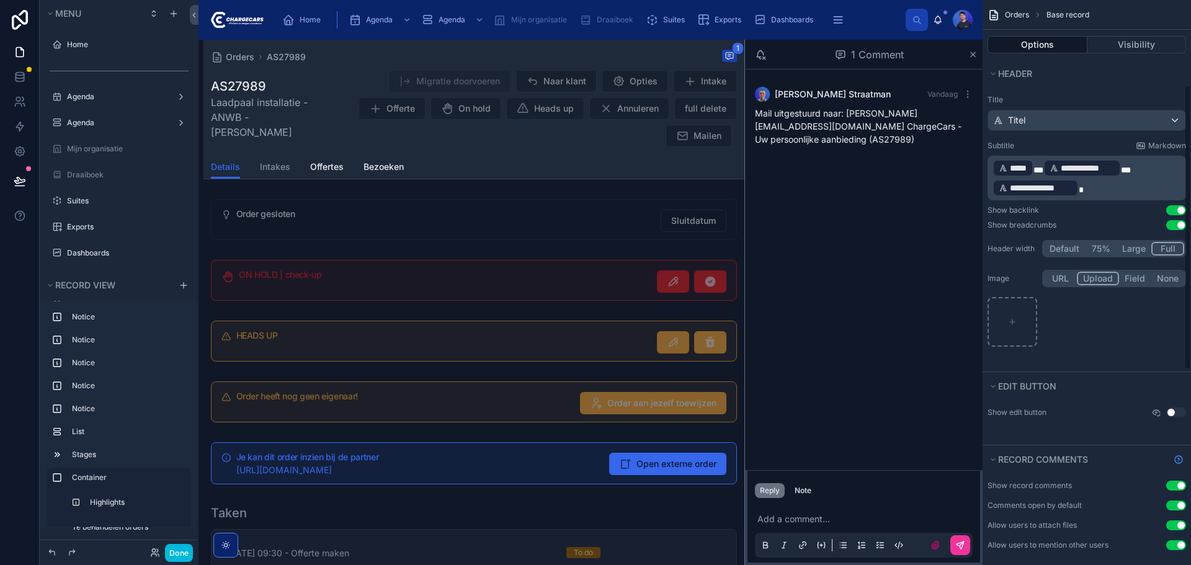
scroll to position [557, 0]
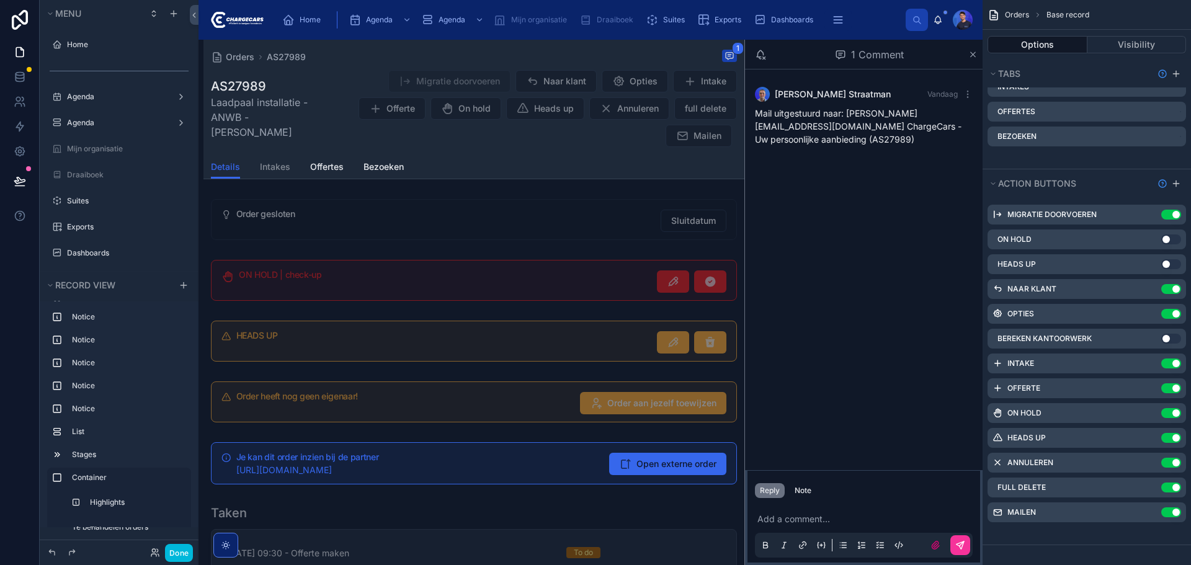
click at [0, 0] on icon "scrollable content" at bounding box center [0, 0] width 0 height 0
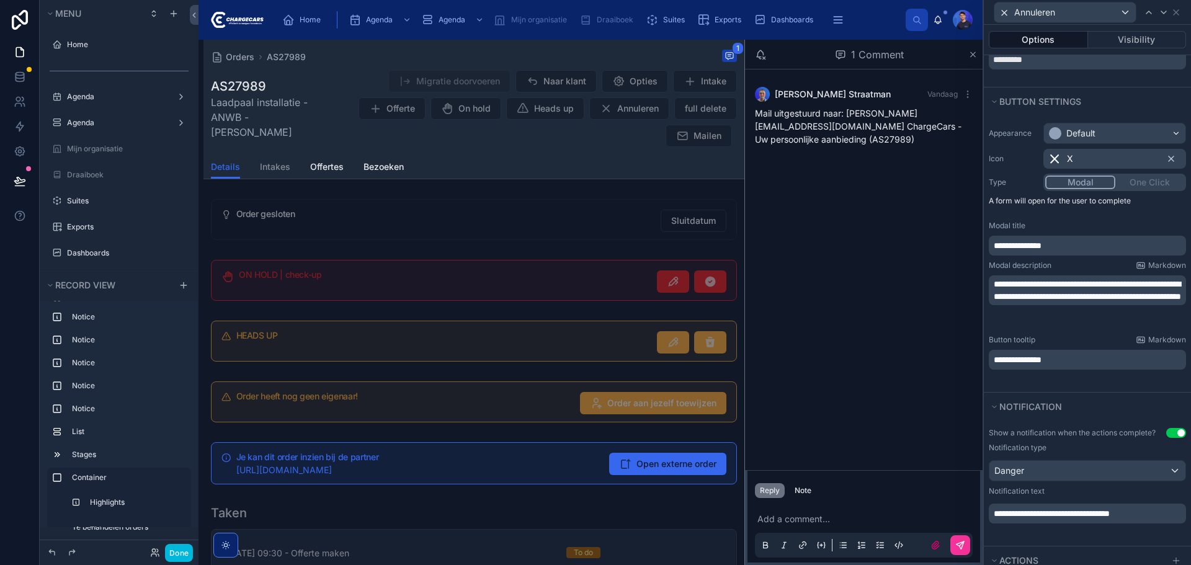
scroll to position [313, 0]
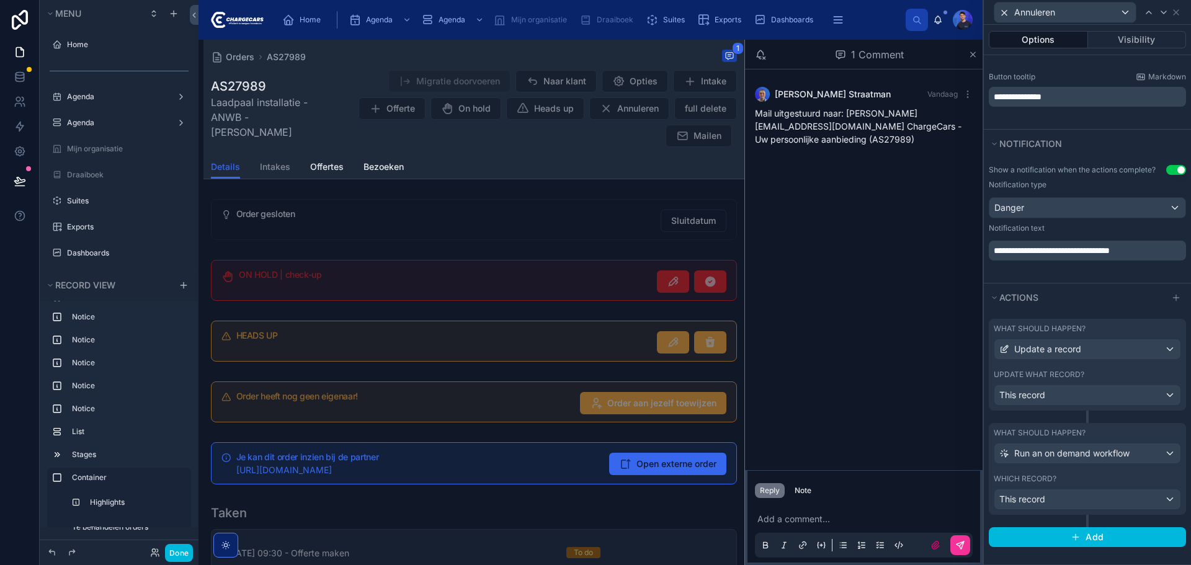
click at [1110, 475] on div "Which record?" at bounding box center [1087, 479] width 187 height 10
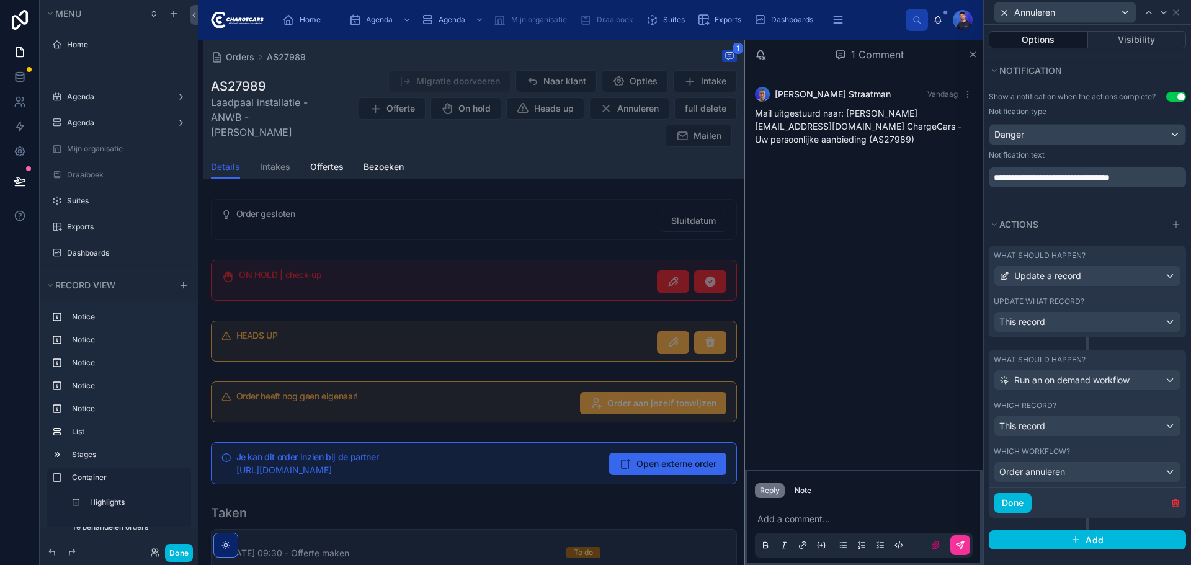
scroll to position [389, 0]
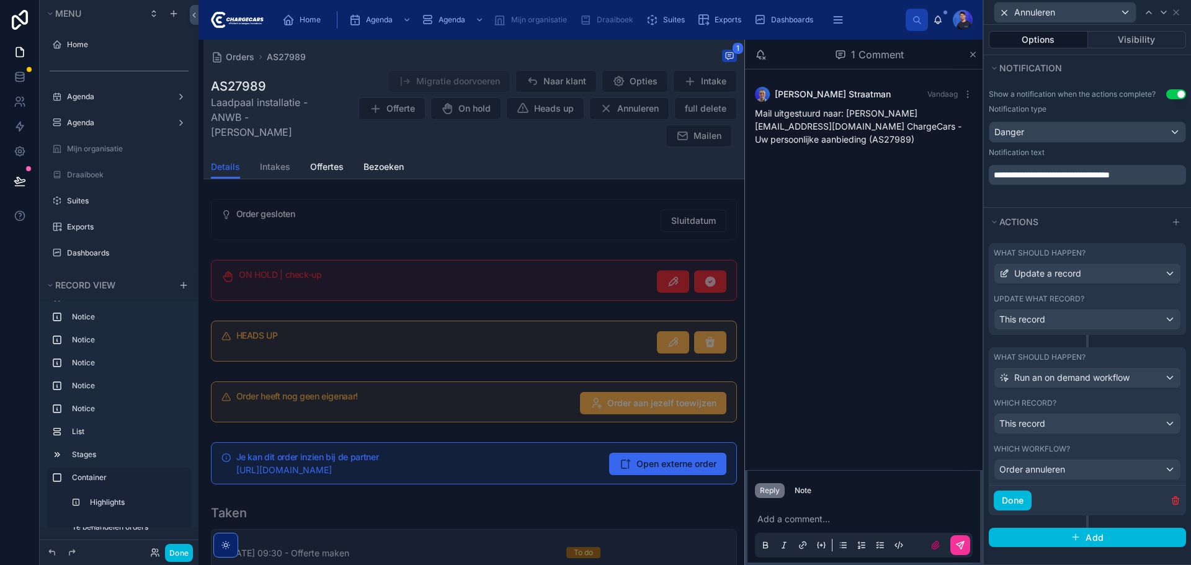
click at [1110, 299] on div "Update what record?" at bounding box center [1087, 299] width 187 height 10
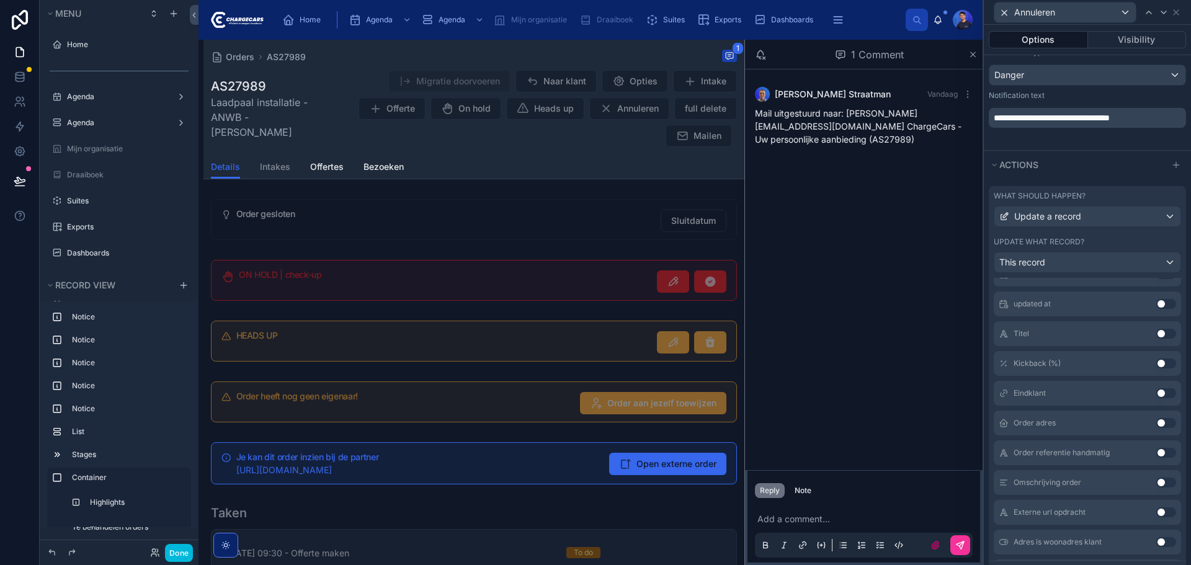
scroll to position [702, 0]
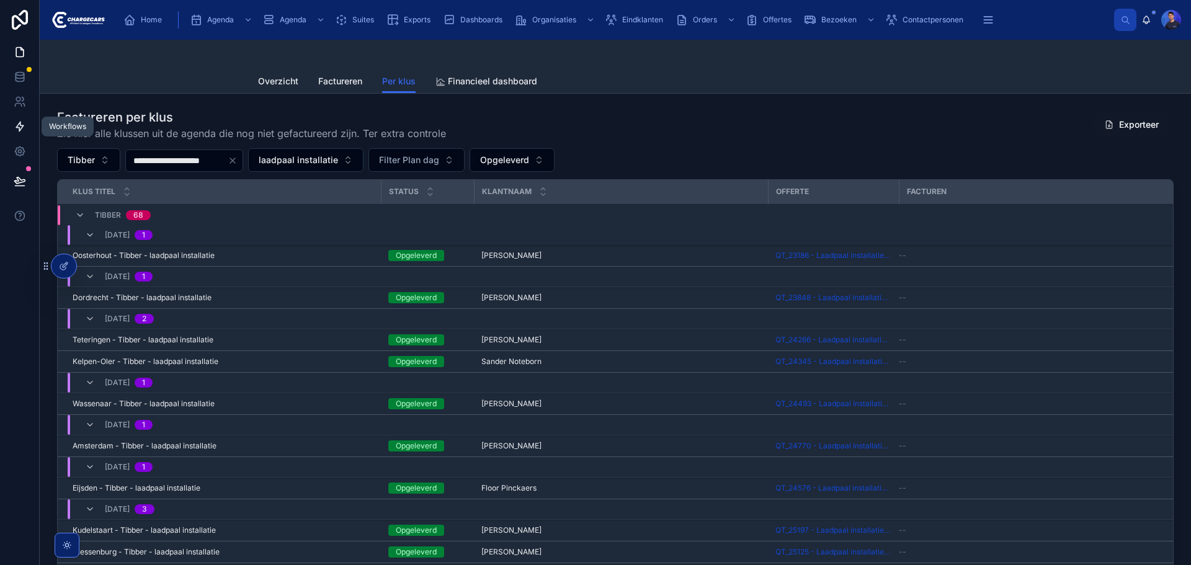
click at [25, 132] on icon at bounding box center [20, 126] width 12 height 12
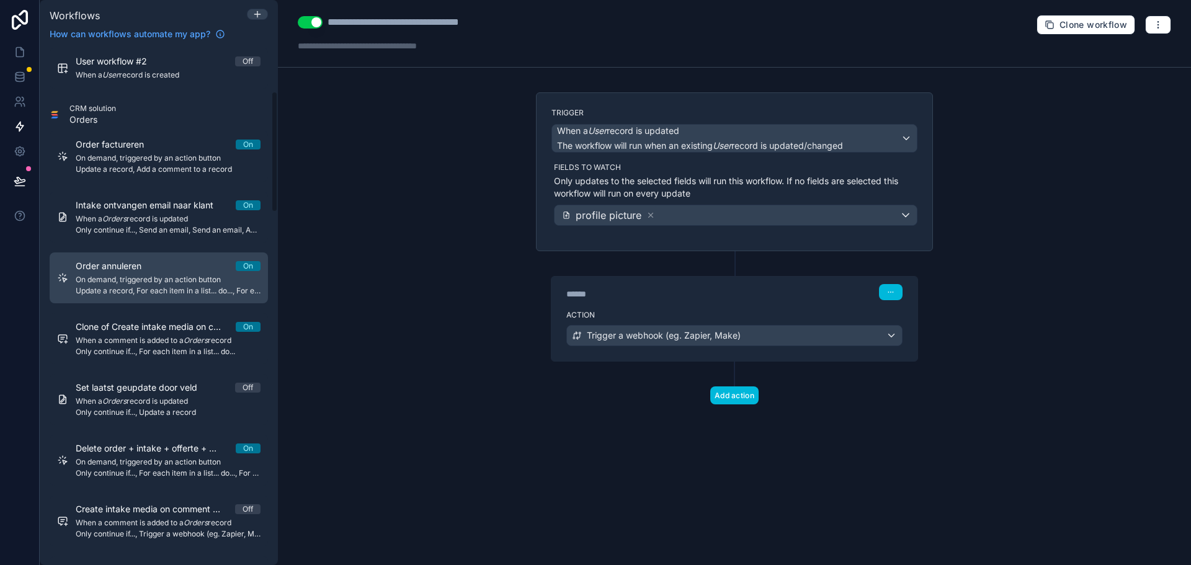
click at [177, 265] on div "Order annuleren On" at bounding box center [168, 266] width 185 height 12
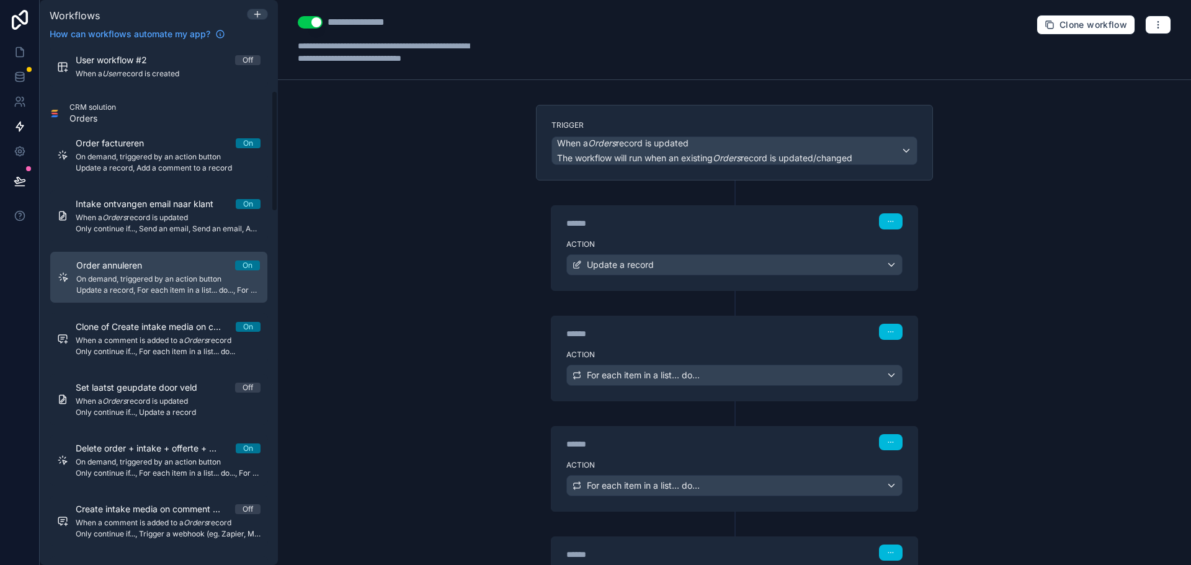
scroll to position [185, 0]
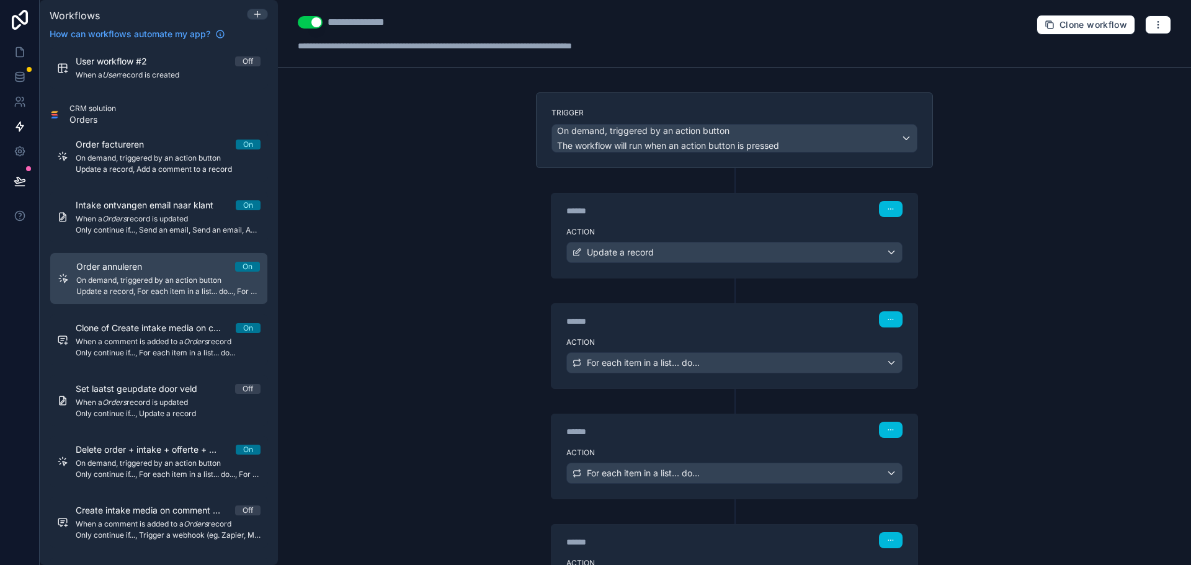
click at [684, 218] on div "****** Step 1" at bounding box center [735, 208] width 366 height 29
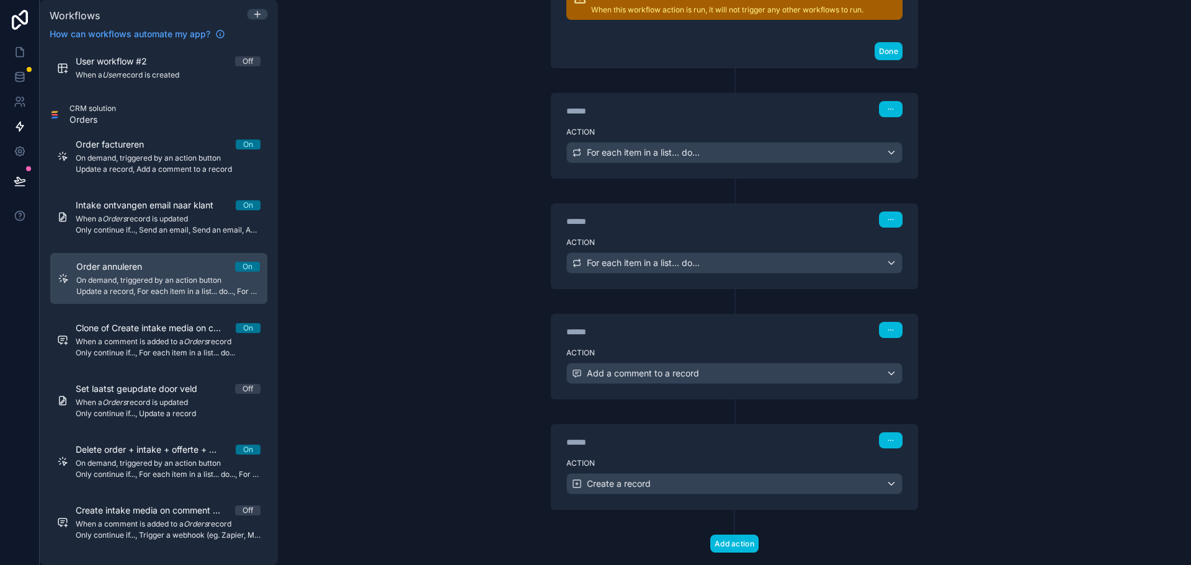
scroll to position [568, 0]
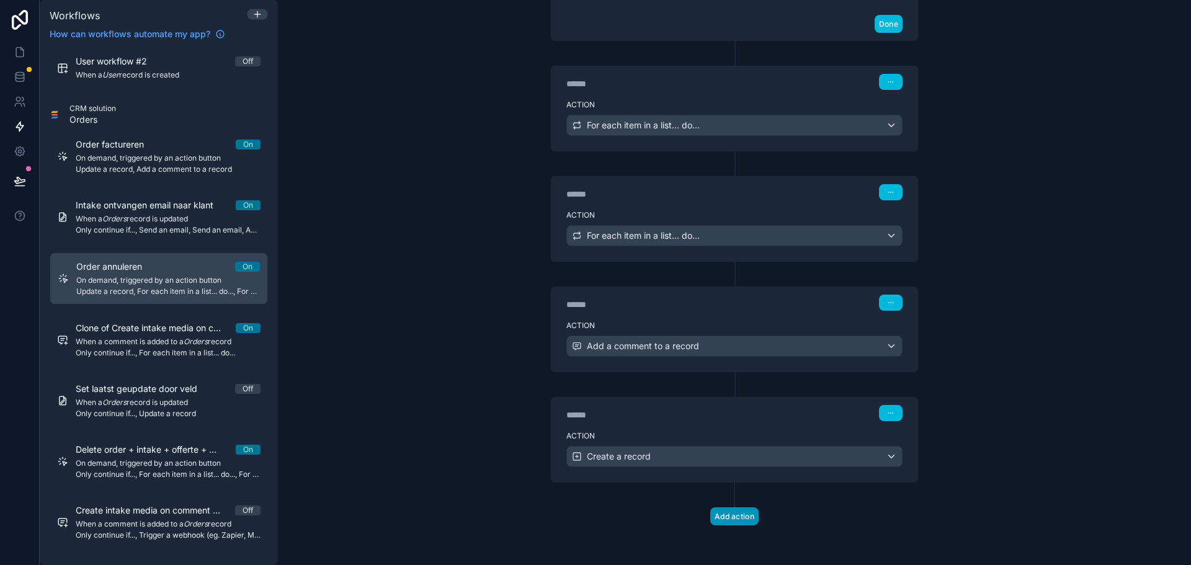
click at [738, 519] on button "Add action" at bounding box center [734, 516] width 48 height 18
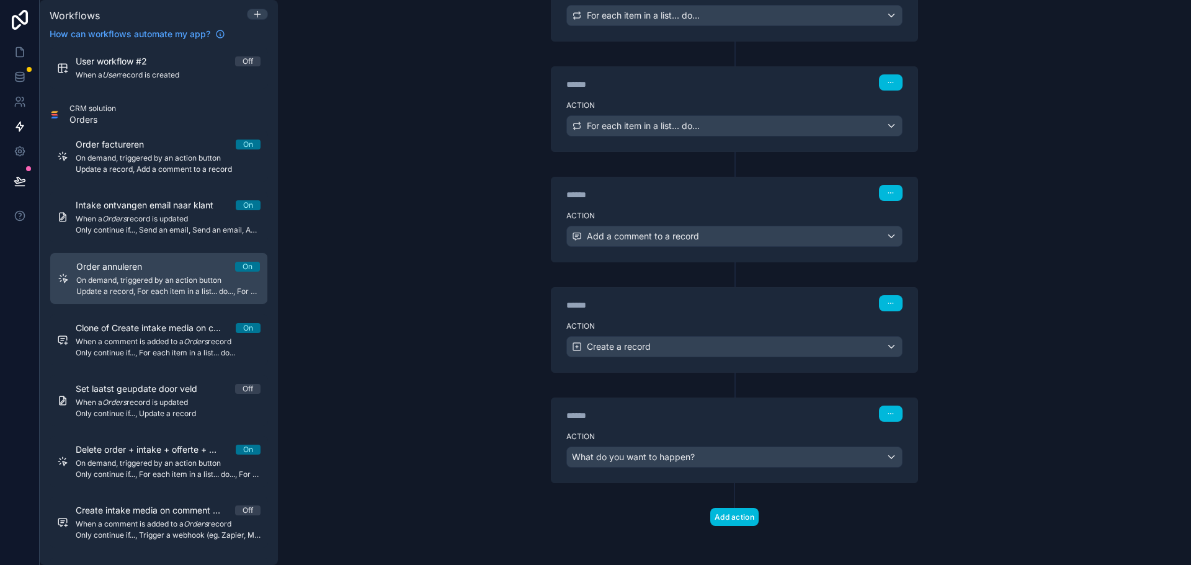
scroll to position [678, 0]
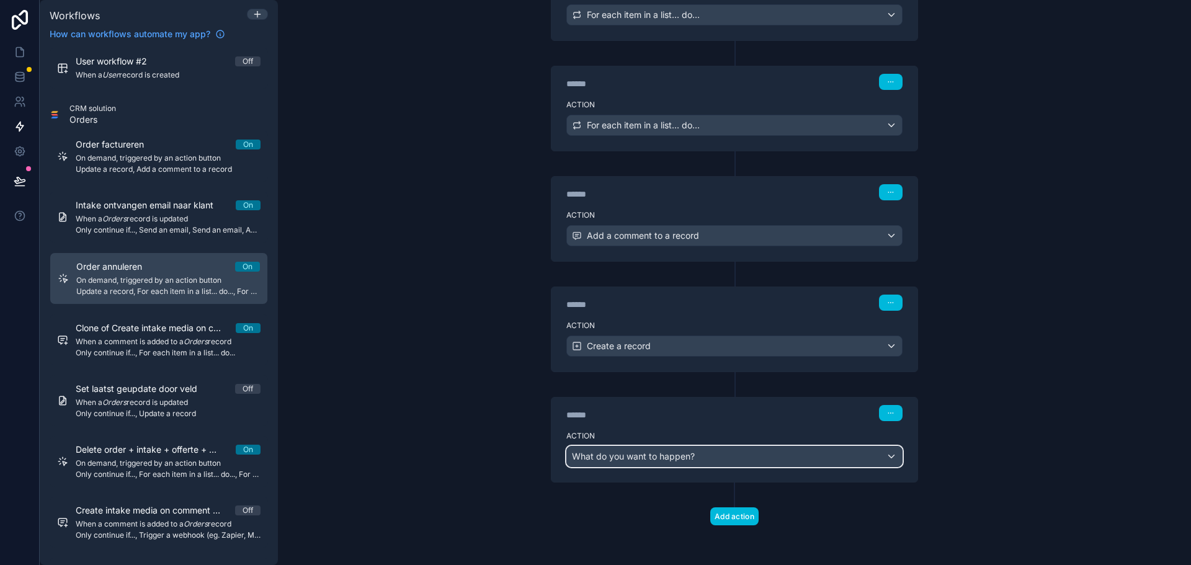
click at [687, 461] on span "What do you want to happen?" at bounding box center [633, 456] width 123 height 11
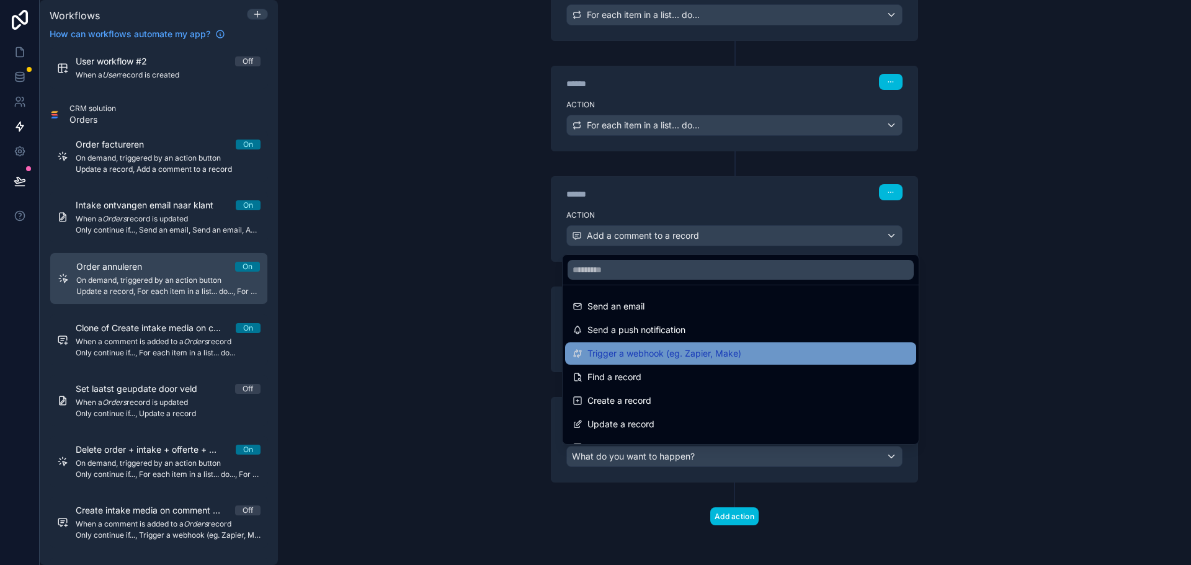
click at [700, 352] on span "Trigger a webhook (eg. Zapier, Make)" at bounding box center [665, 353] width 154 height 15
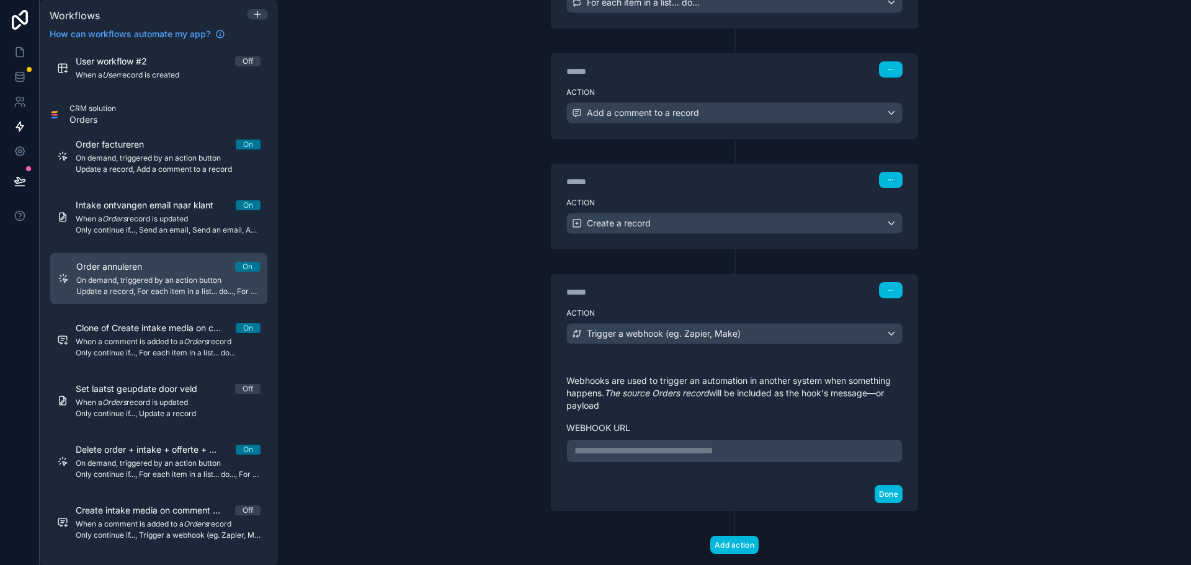
scroll to position [802, 0]
click at [676, 445] on p "**********" at bounding box center [734, 449] width 320 height 15
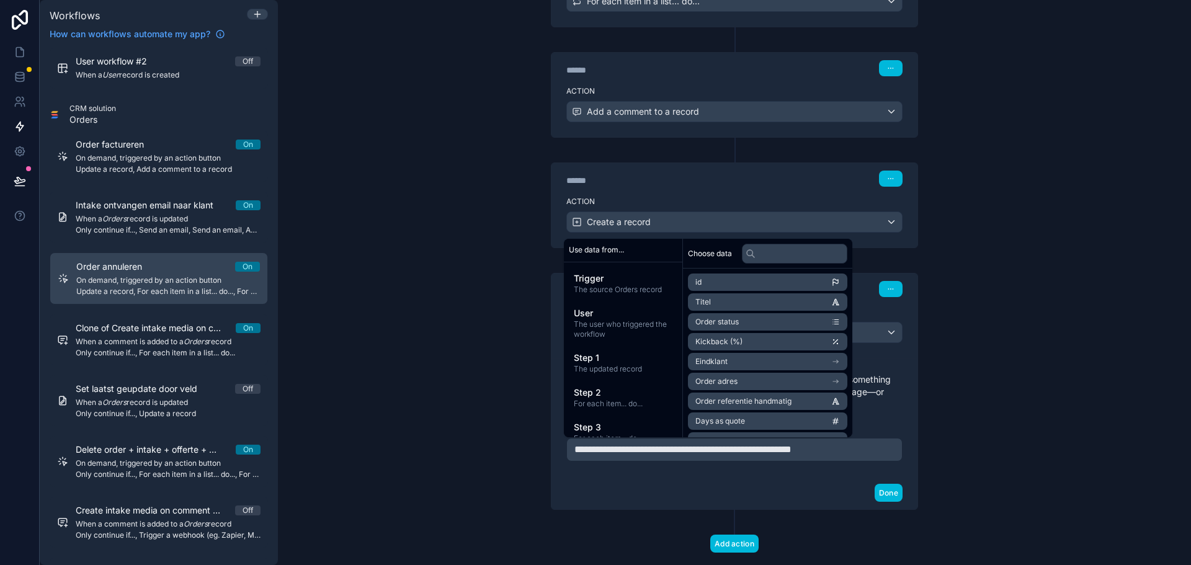
click at [885, 449] on p "**********" at bounding box center [734, 449] width 320 height 15
click at [887, 491] on button "Done" at bounding box center [889, 493] width 28 height 18
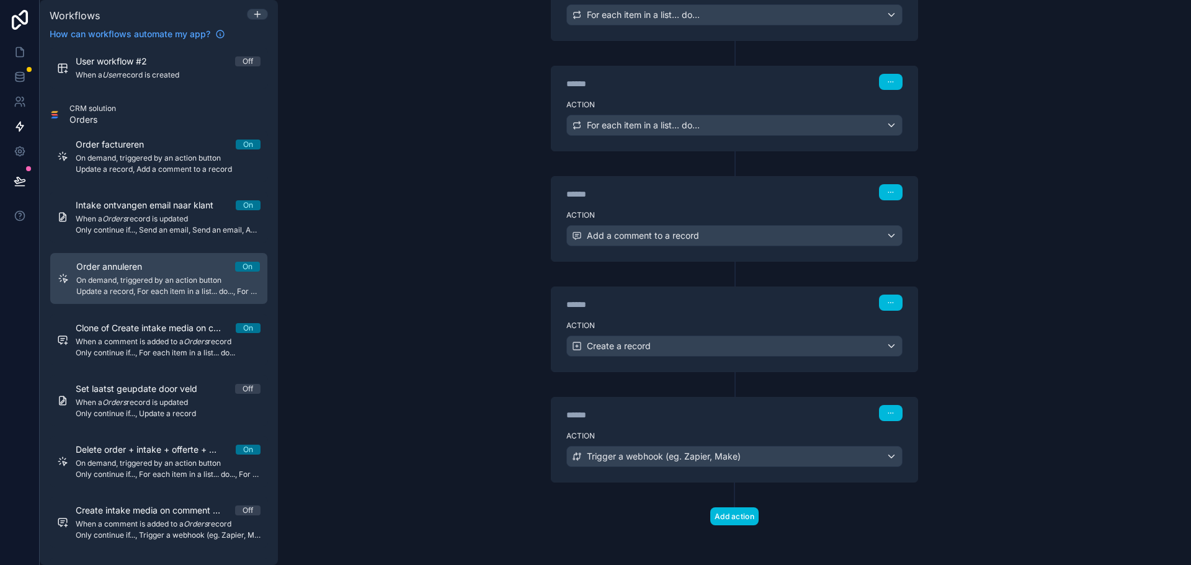
click at [847, 435] on label "Action" at bounding box center [734, 436] width 336 height 10
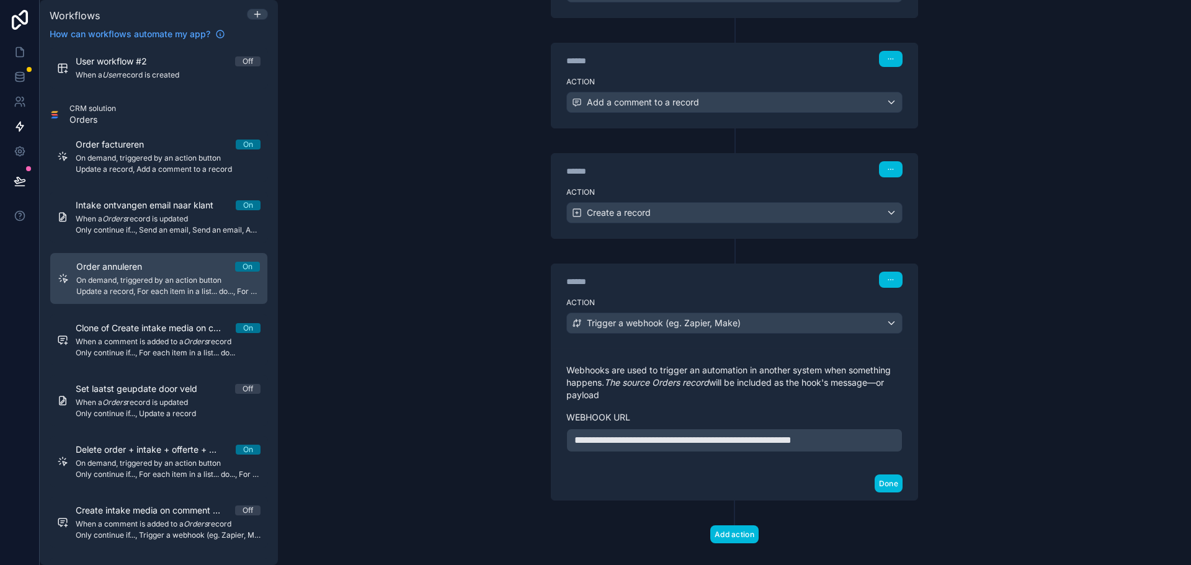
scroll to position [829, 0]
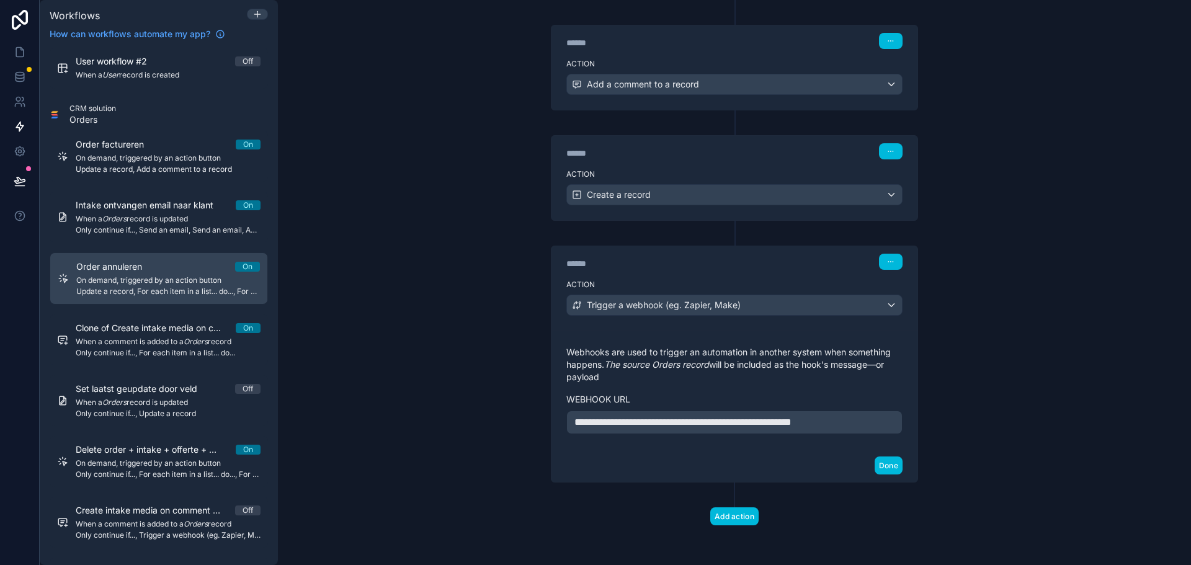
click at [890, 424] on p "**********" at bounding box center [734, 422] width 320 height 15
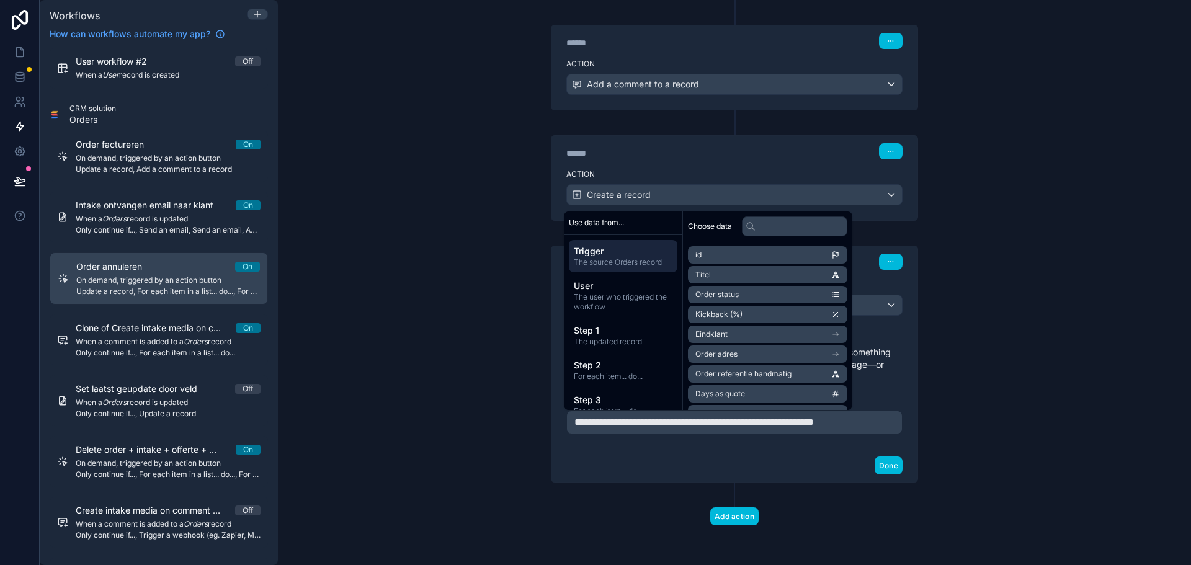
click at [625, 258] on span "The source Orders record" at bounding box center [623, 262] width 99 height 10
click at [766, 253] on li "id" at bounding box center [767, 254] width 159 height 17
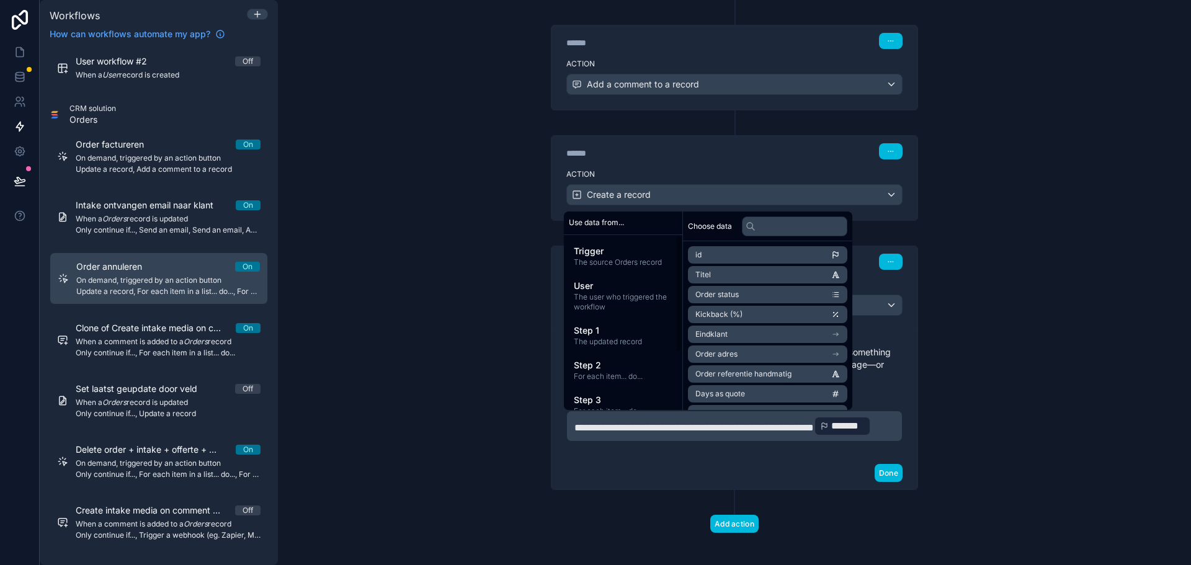
click at [676, 437] on p "**********" at bounding box center [734, 426] width 320 height 22
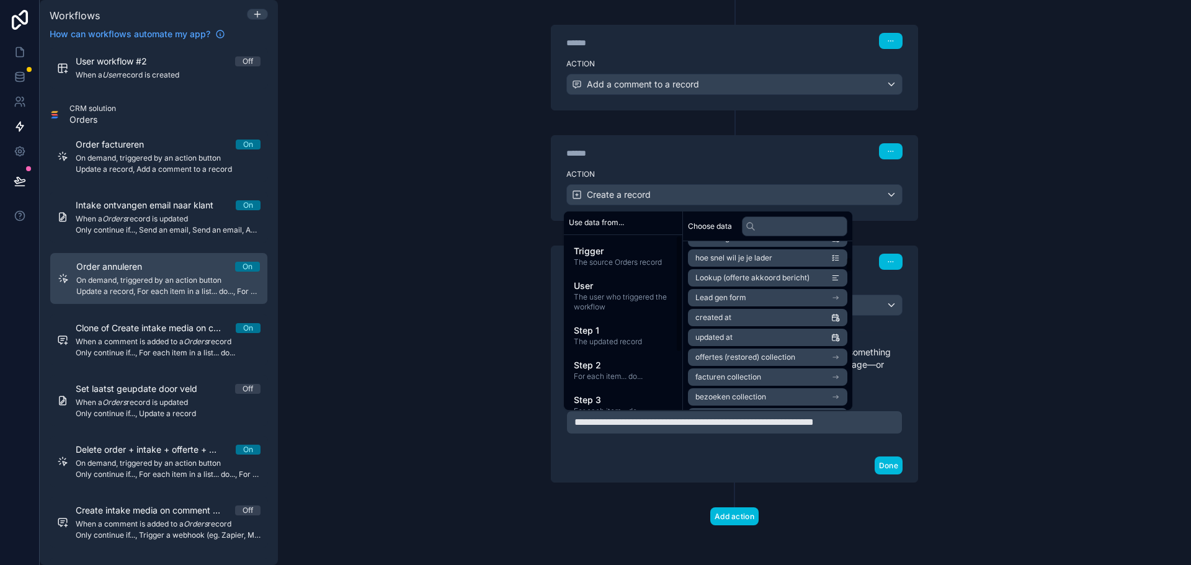
scroll to position [1745, 0]
click at [783, 401] on li "uuid" at bounding box center [767, 396] width 159 height 17
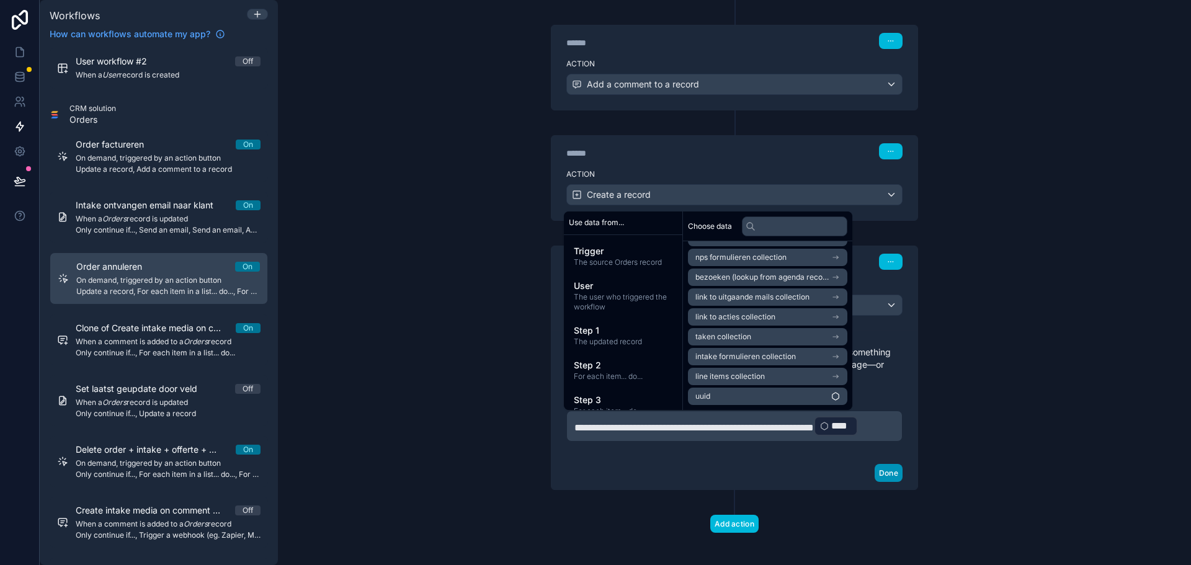
click at [886, 482] on button "Done" at bounding box center [889, 473] width 28 height 18
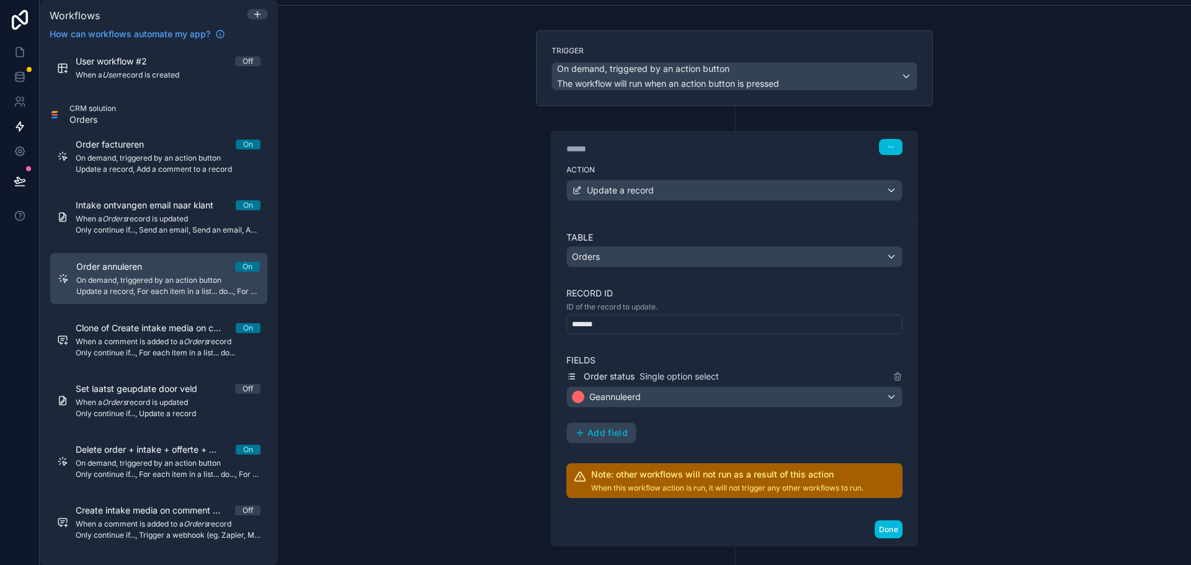
scroll to position [0, 0]
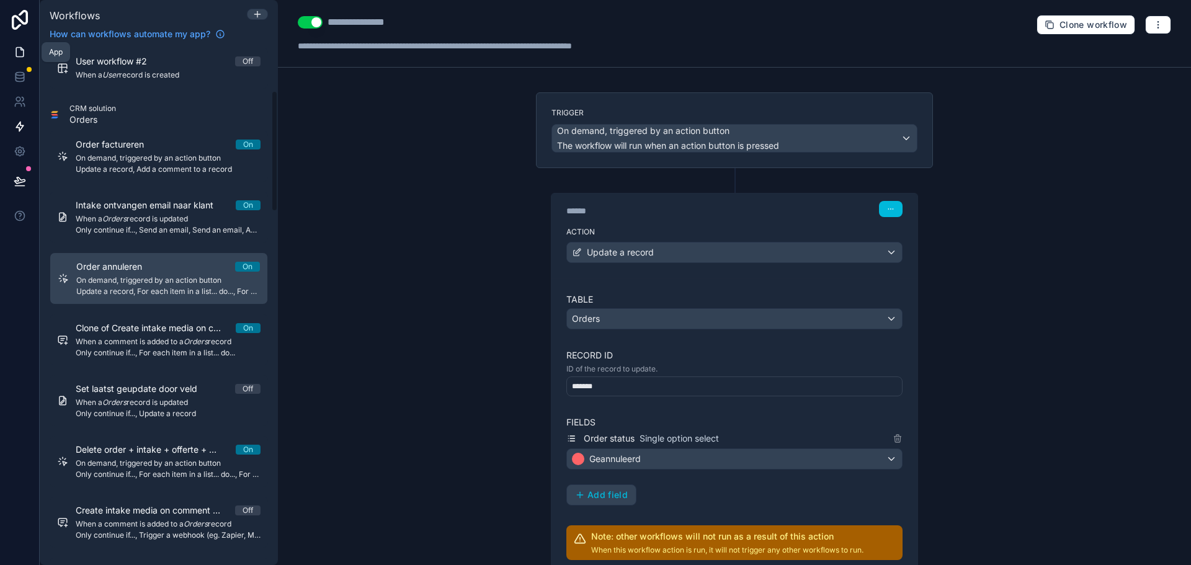
click at [19, 50] on icon at bounding box center [20, 52] width 12 height 12
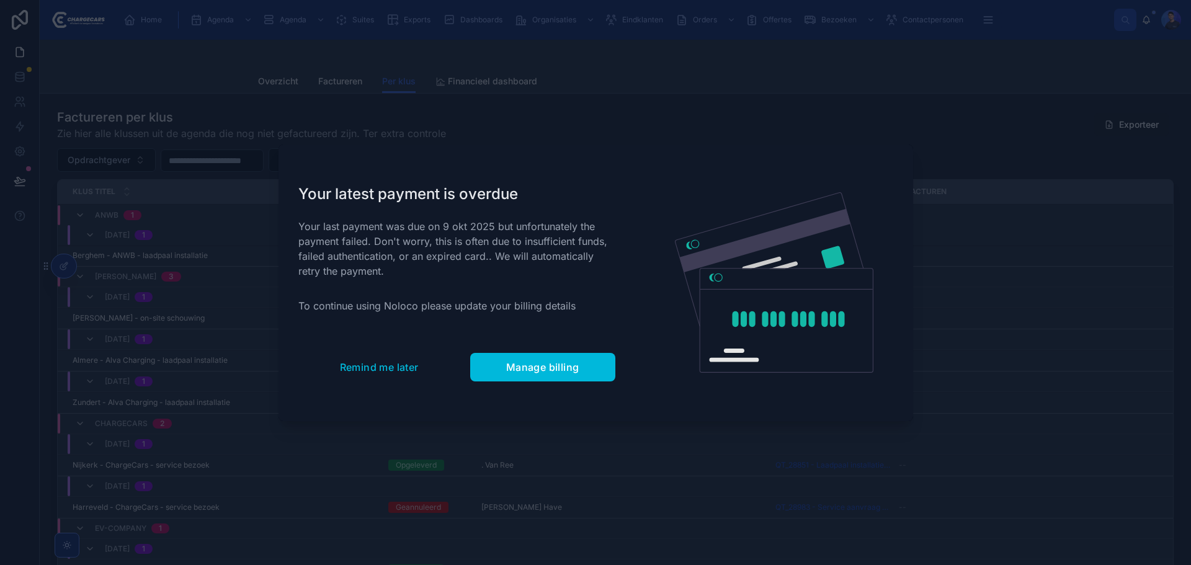
click at [24, 128] on div at bounding box center [595, 282] width 1191 height 565
click at [370, 362] on span "Remind me later" at bounding box center [379, 367] width 79 height 12
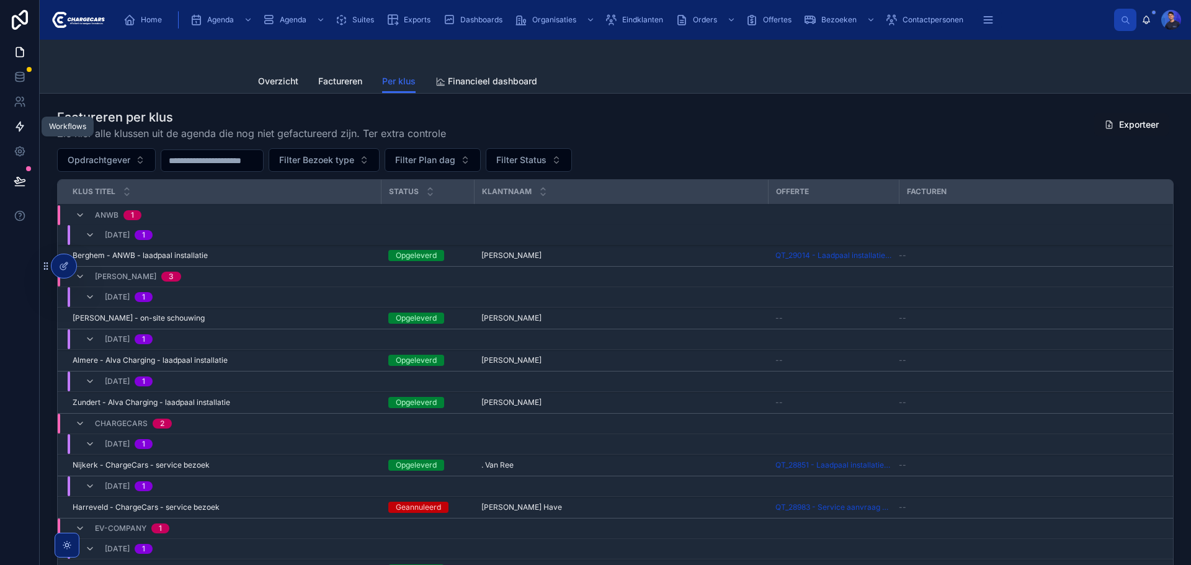
click at [18, 128] on icon at bounding box center [19, 126] width 7 height 9
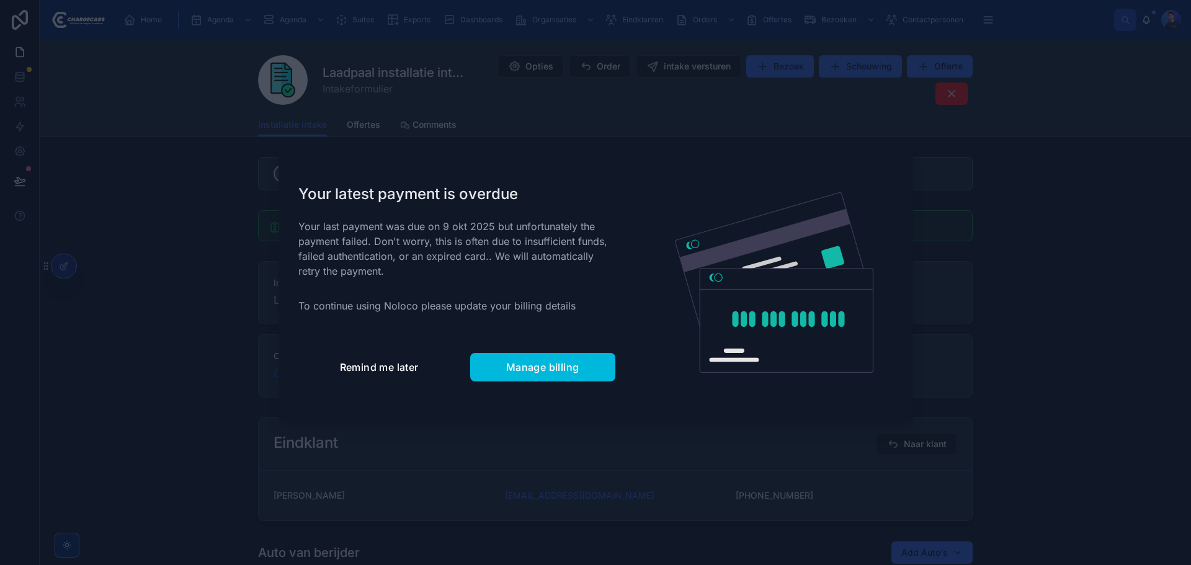
drag, startPoint x: 372, startPoint y: 369, endPoint x: 397, endPoint y: 365, distance: 25.6
click at [372, 368] on span "Remind me later" at bounding box center [379, 367] width 79 height 12
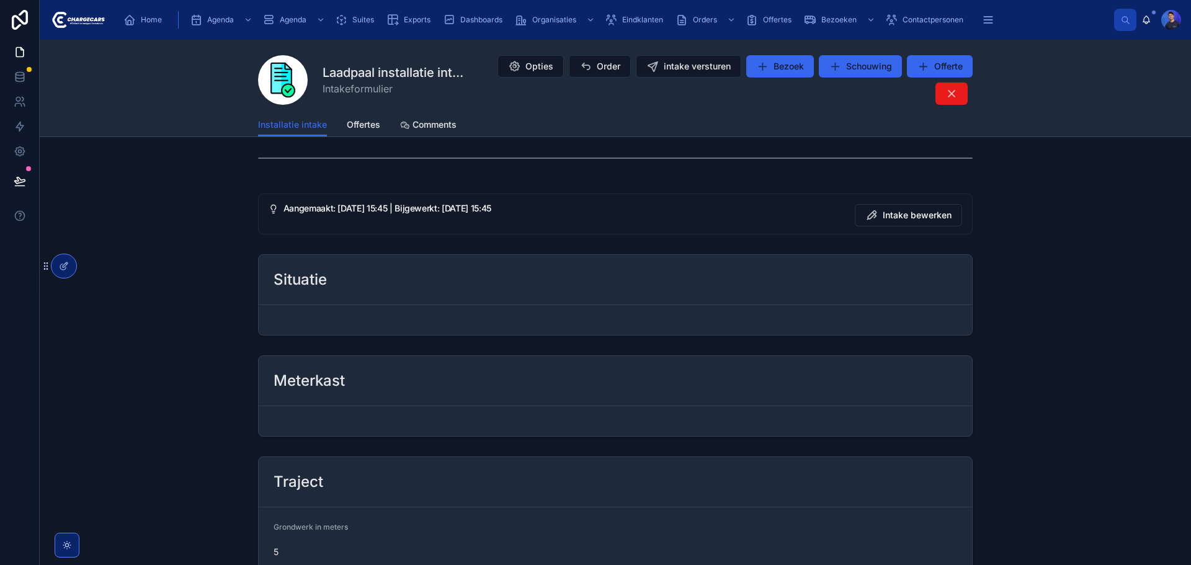
scroll to position [620, 0]
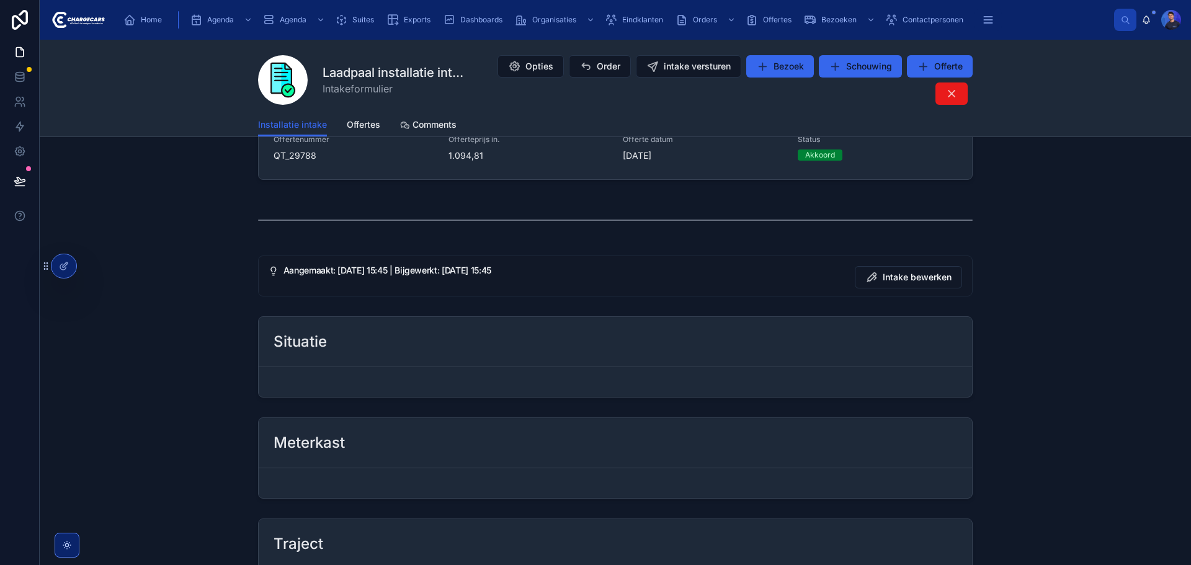
click at [196, 74] on div "Laadpaal installatie intake Intakeformulier Opties Order intake versturen Bezoe…" at bounding box center [615, 88] width 1151 height 97
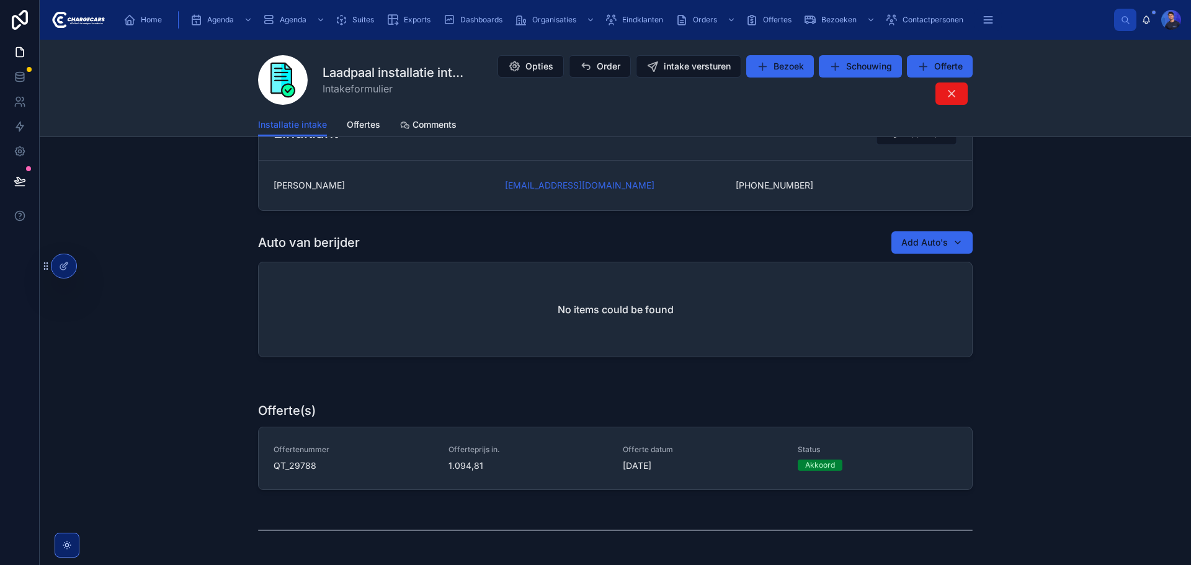
scroll to position [0, 0]
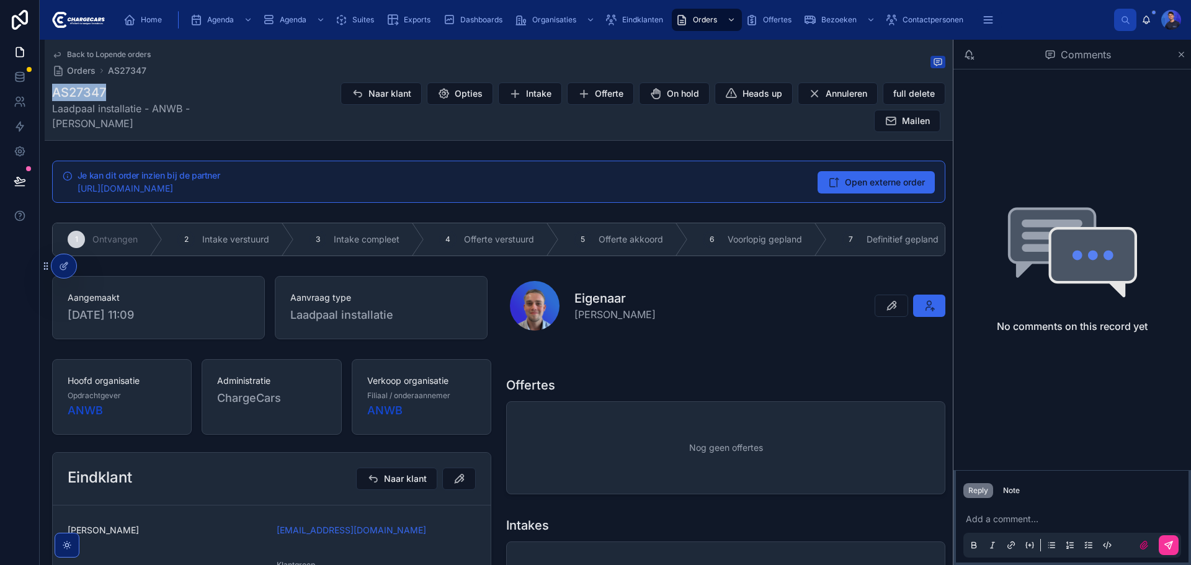
drag, startPoint x: 53, startPoint y: 90, endPoint x: 113, endPoint y: 94, distance: 60.3
click at [113, 94] on h1 "AS27347" at bounding box center [160, 92] width 217 height 17
click at [127, 92] on h1 "AS27347" at bounding box center [160, 92] width 217 height 17
click at [646, 66] on div "Back to Lopende orders Orders AS27347" at bounding box center [498, 63] width 893 height 27
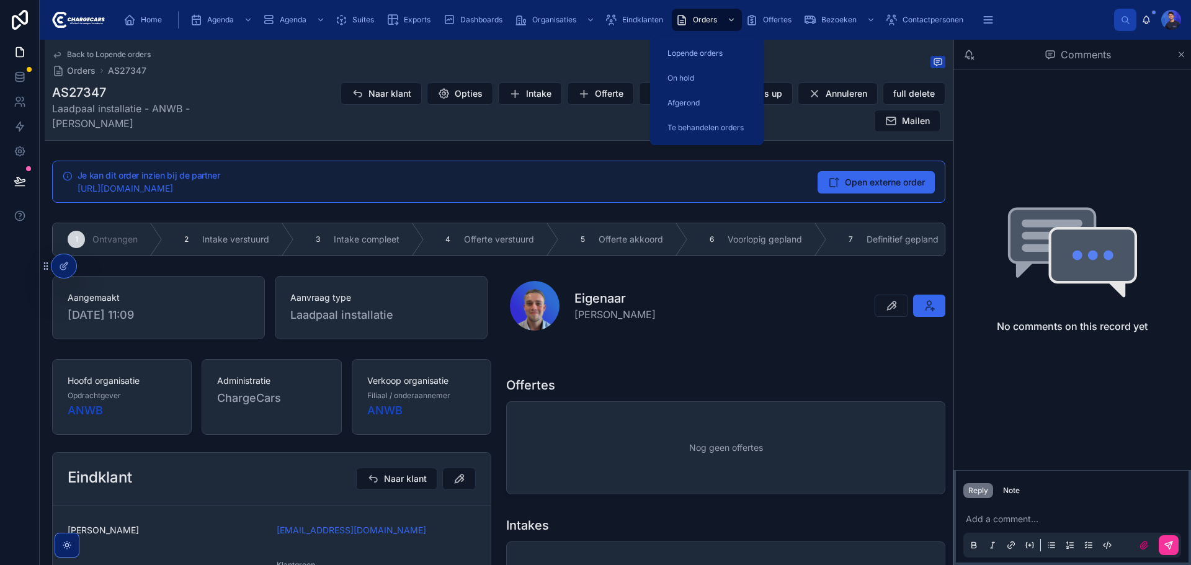
click at [703, 14] on div "Orders" at bounding box center [707, 20] width 63 height 20
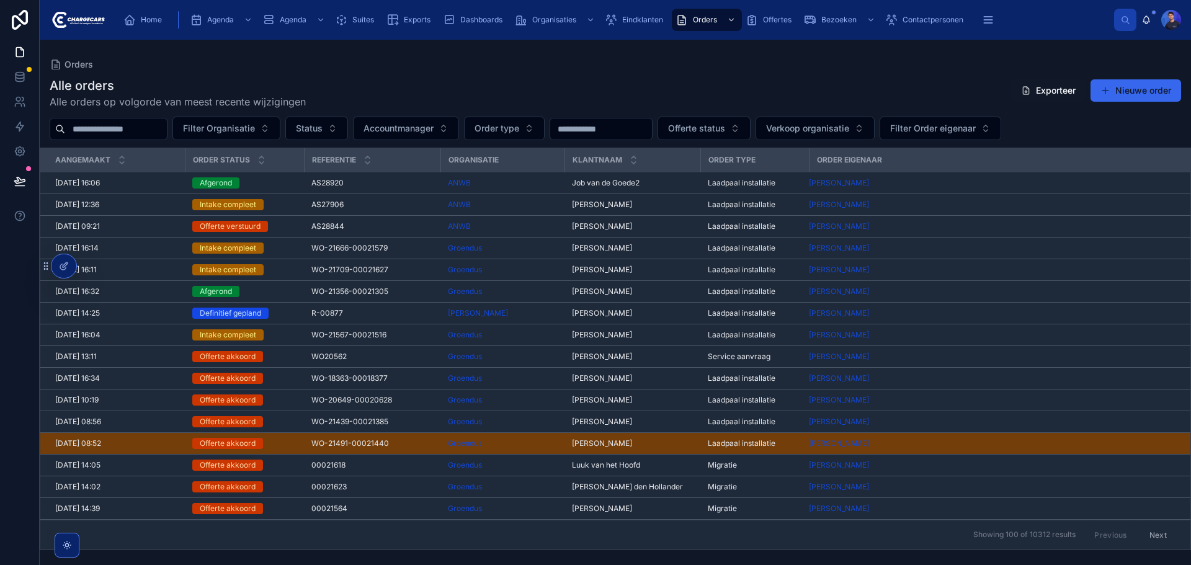
click at [614, 184] on span "Job van de Goede2" at bounding box center [606, 183] width 68 height 10
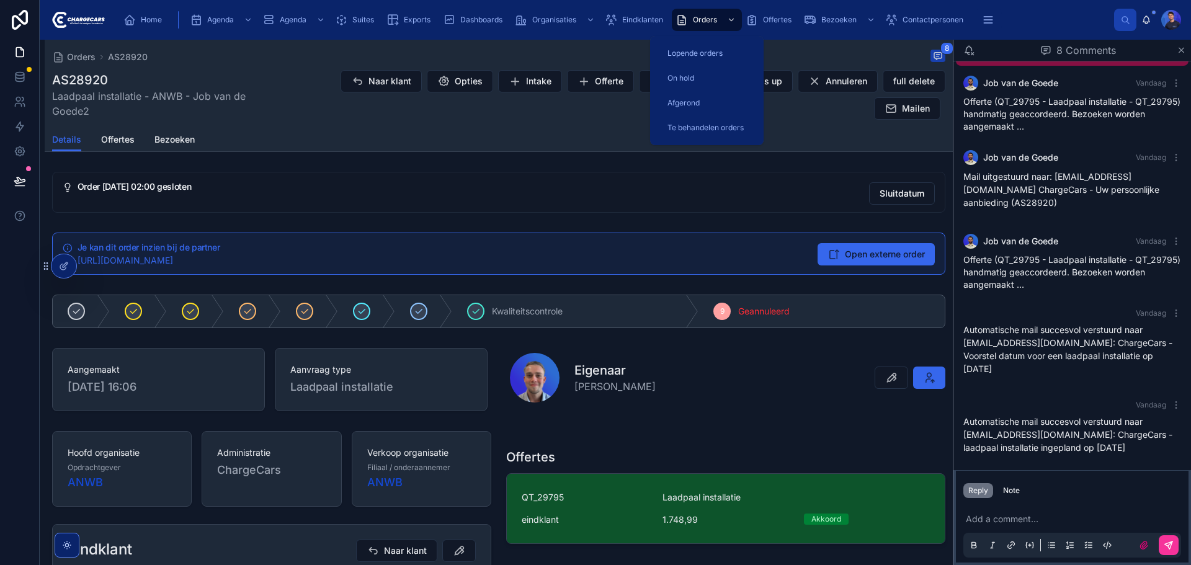
click at [701, 20] on span "Orders" at bounding box center [705, 20] width 24 height 10
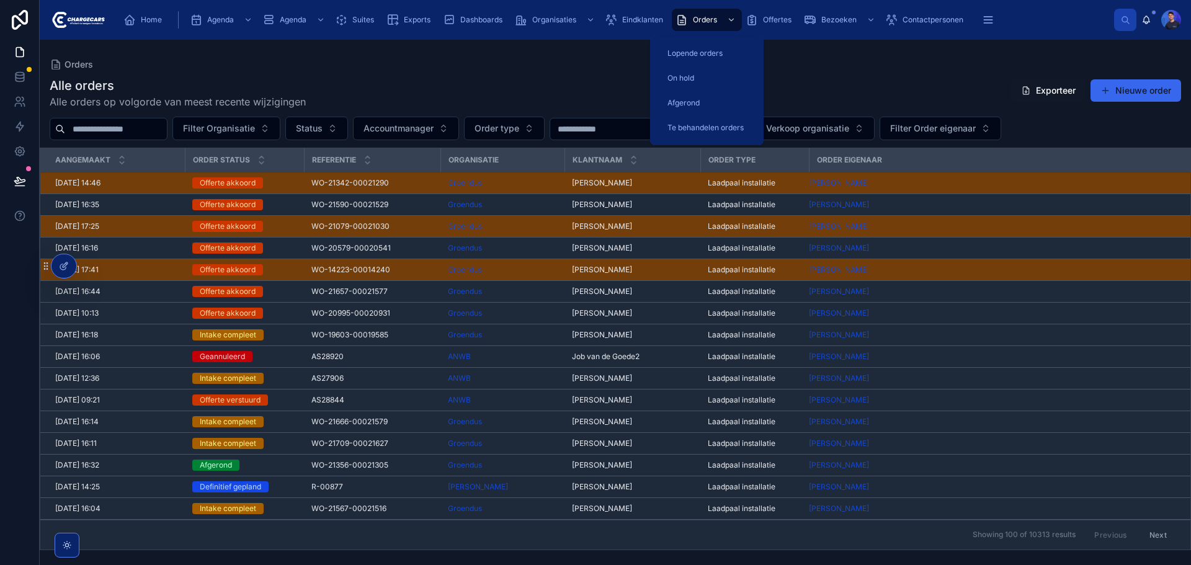
click at [700, 46] on div "Lopende orders" at bounding box center [707, 53] width 84 height 20
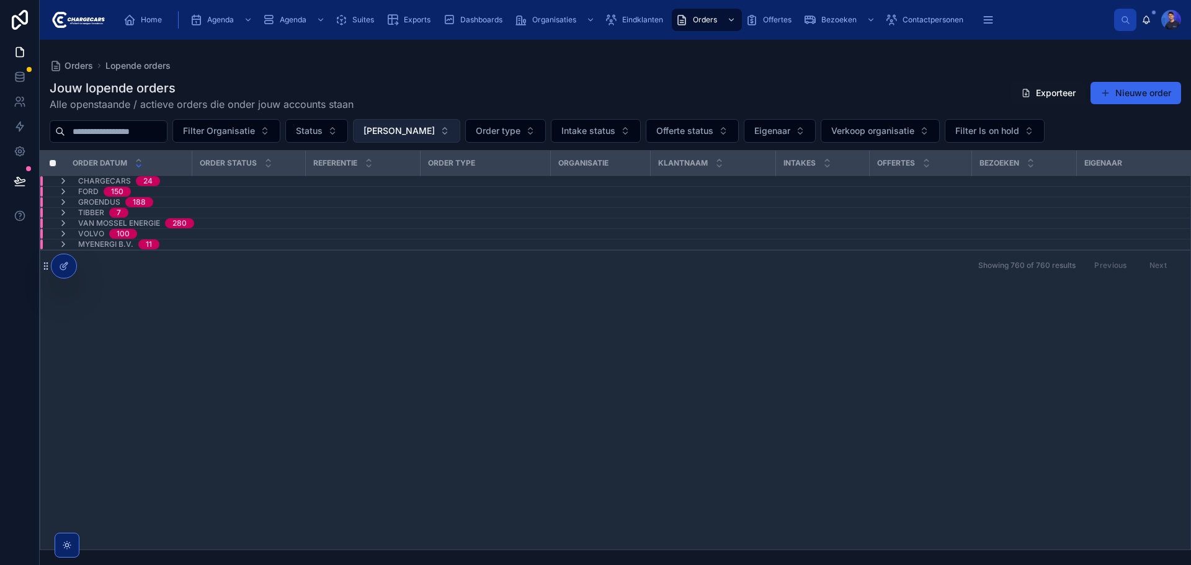
click at [435, 128] on span "[PERSON_NAME]" at bounding box center [399, 131] width 71 height 12
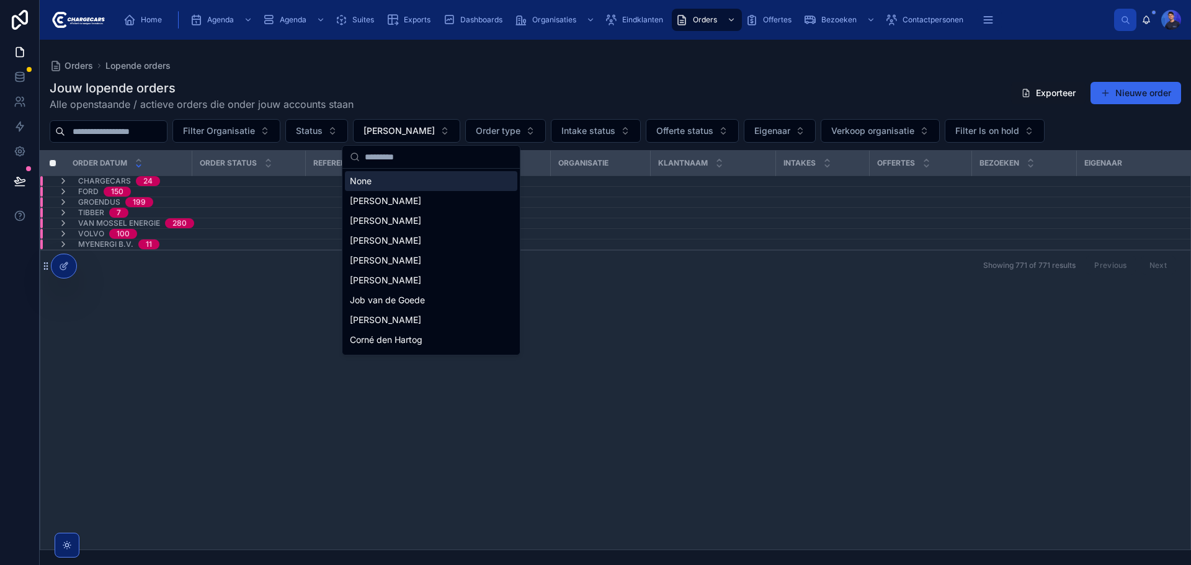
click at [416, 173] on div "None" at bounding box center [431, 181] width 172 height 20
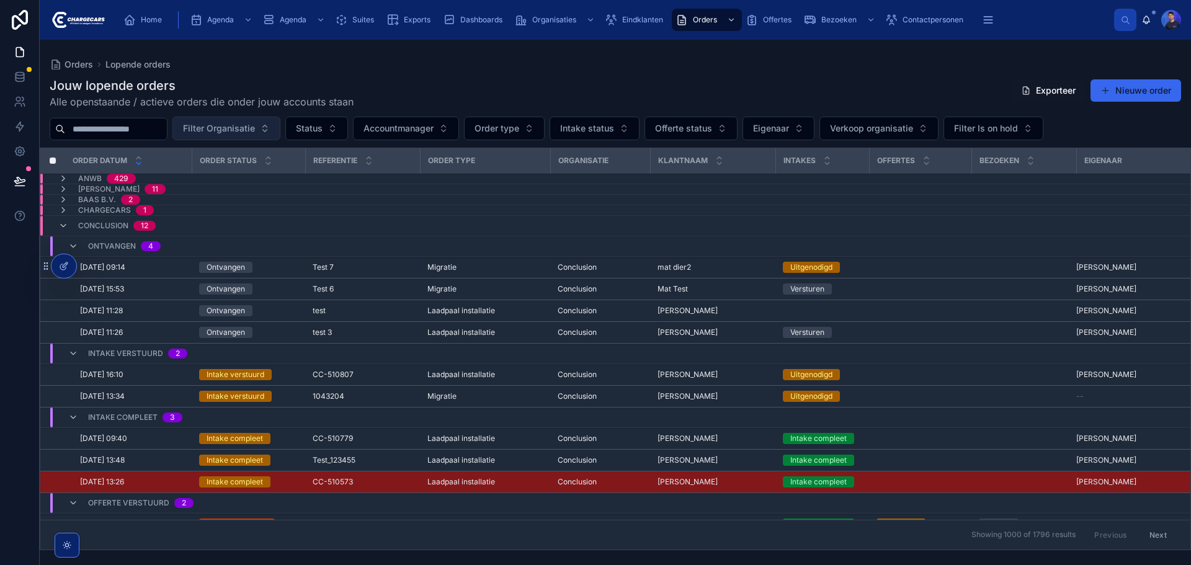
click at [255, 129] on span "Filter Organisatie" at bounding box center [219, 128] width 72 height 12
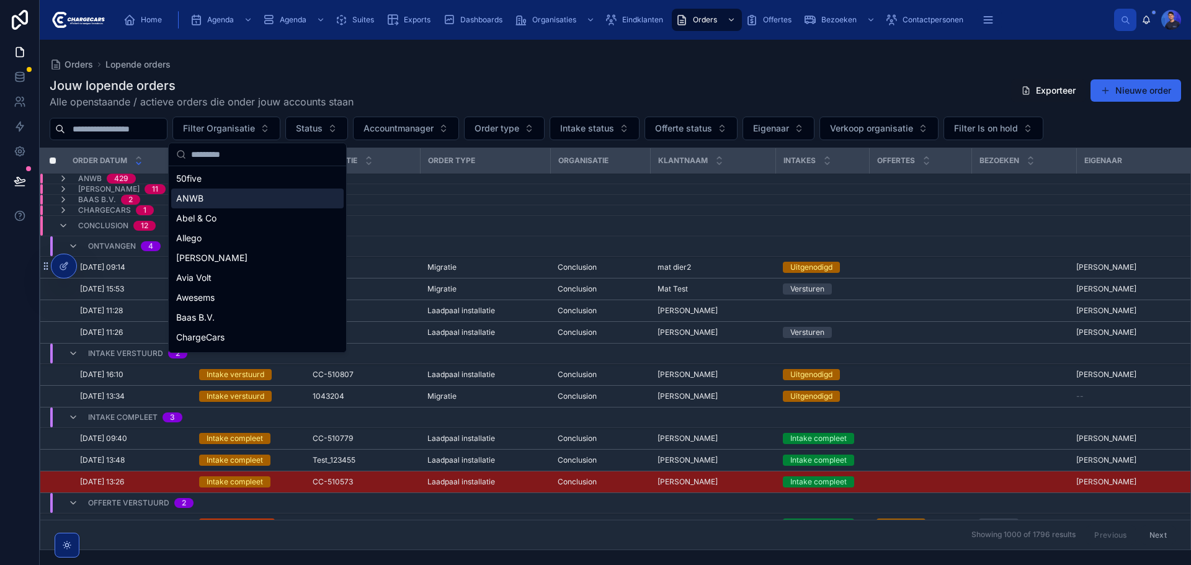
click at [231, 196] on div "ANWB" at bounding box center [257, 199] width 172 height 20
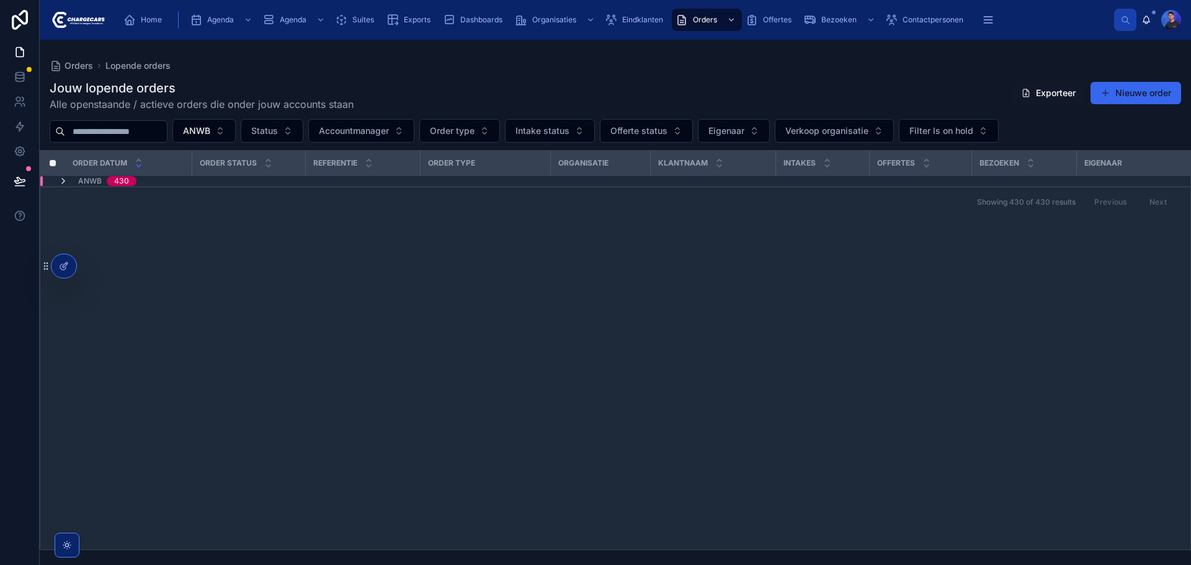
click at [64, 179] on icon at bounding box center [63, 181] width 10 height 10
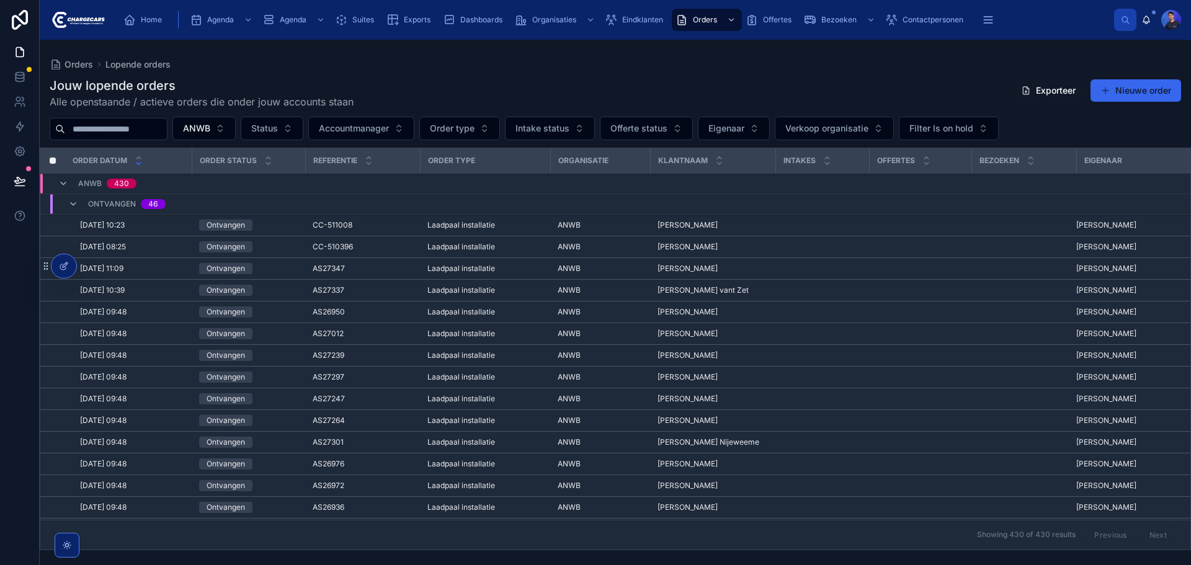
click at [619, 88] on div "Jouw lopende orders Alle openstaande / actieve orders die onder jouw accounts s…" at bounding box center [616, 93] width 1132 height 32
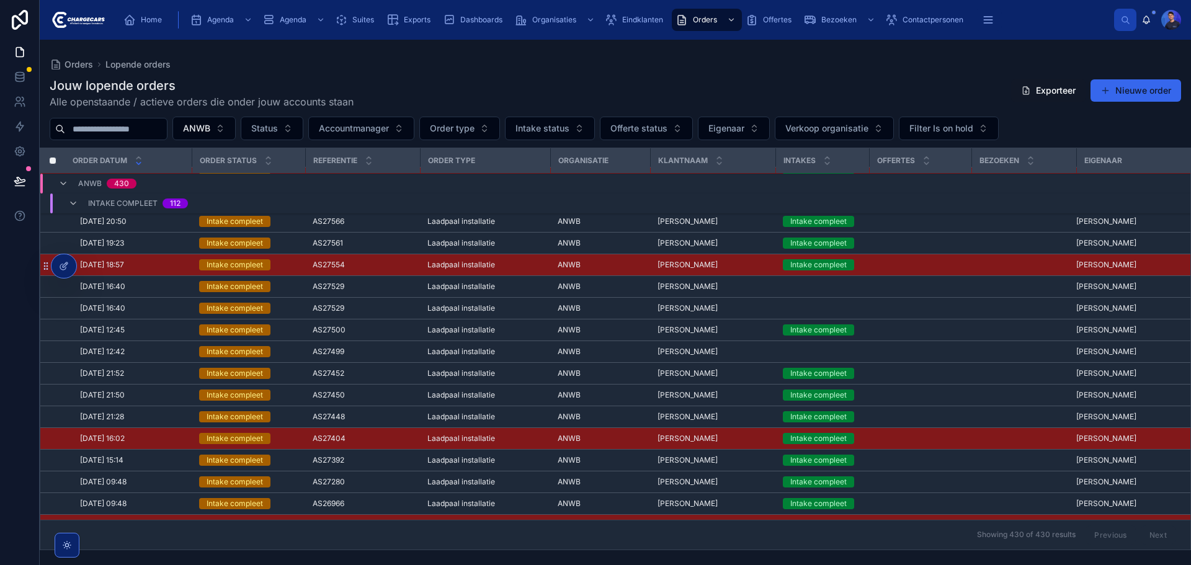
scroll to position [2817, 0]
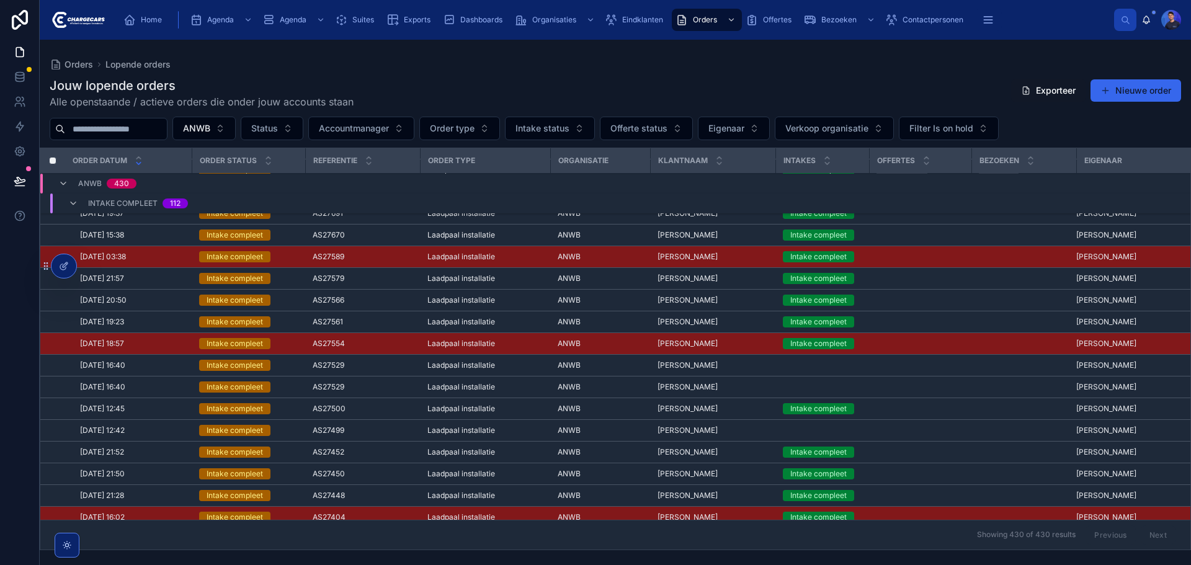
click at [669, 278] on span "Edwin Tuasela" at bounding box center [688, 279] width 60 height 10
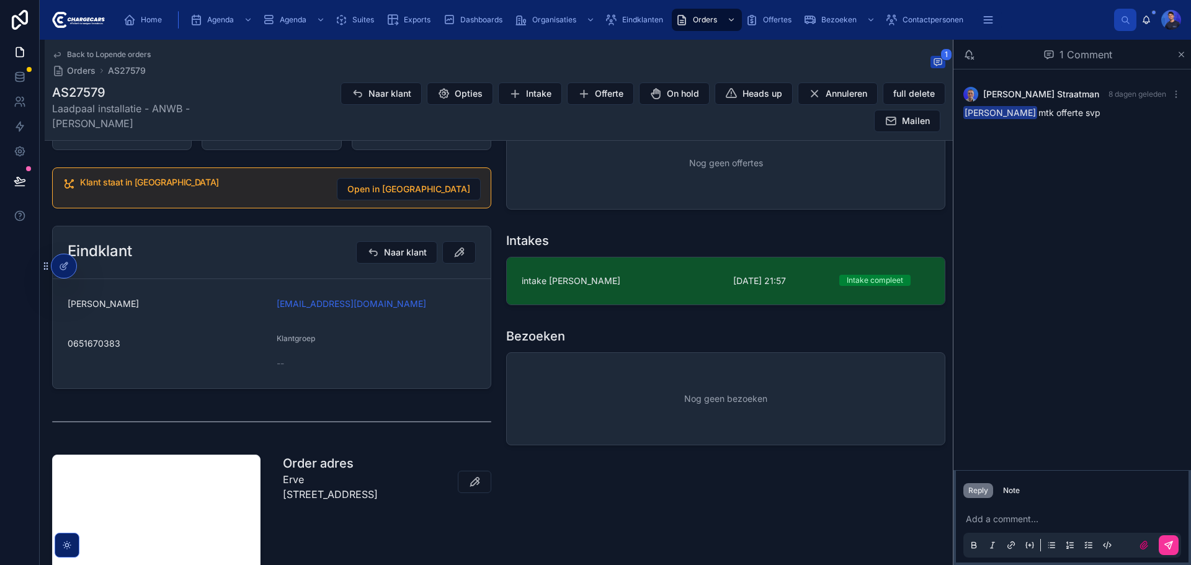
scroll to position [248, 0]
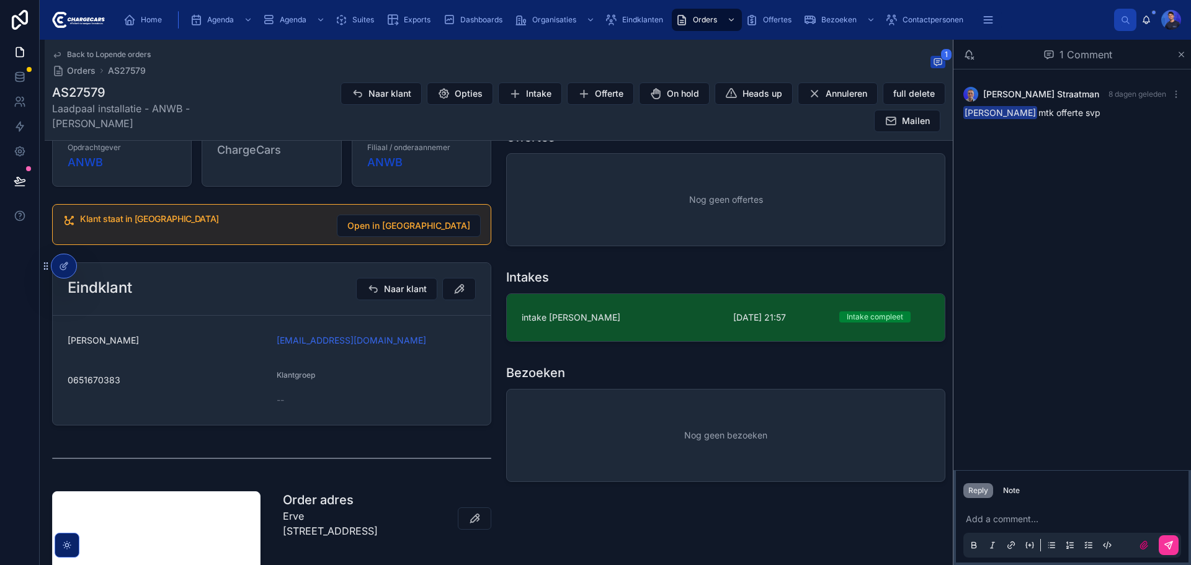
click at [642, 324] on span "intake Edwin Tuasela" at bounding box center [620, 317] width 197 height 12
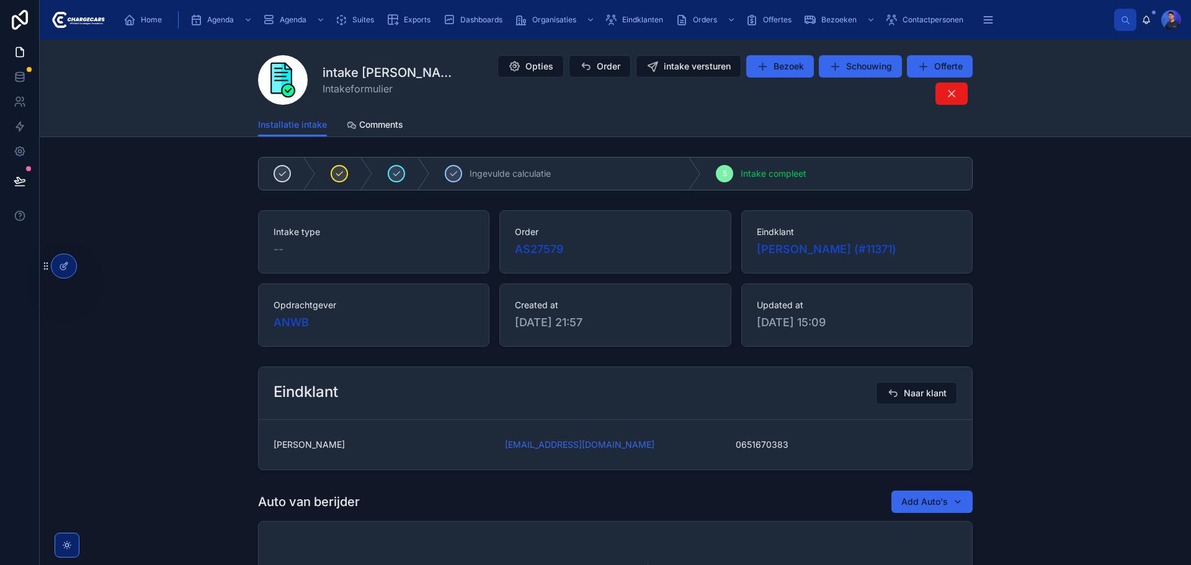
click at [172, 239] on div "Intake type -- Order AS27579 Eindklant Edwin Tuasela (#11371) Opdrachtgever ANW…" at bounding box center [615, 278] width 1151 height 146
click at [203, 158] on div "Ingevulde calculatie 5 Intake compleet" at bounding box center [615, 173] width 1151 height 43
click at [153, 77] on div "intake Edwin Tuasela Intakeformulier Opties Order intake versturen Bezoek Schou…" at bounding box center [615, 88] width 1151 height 97
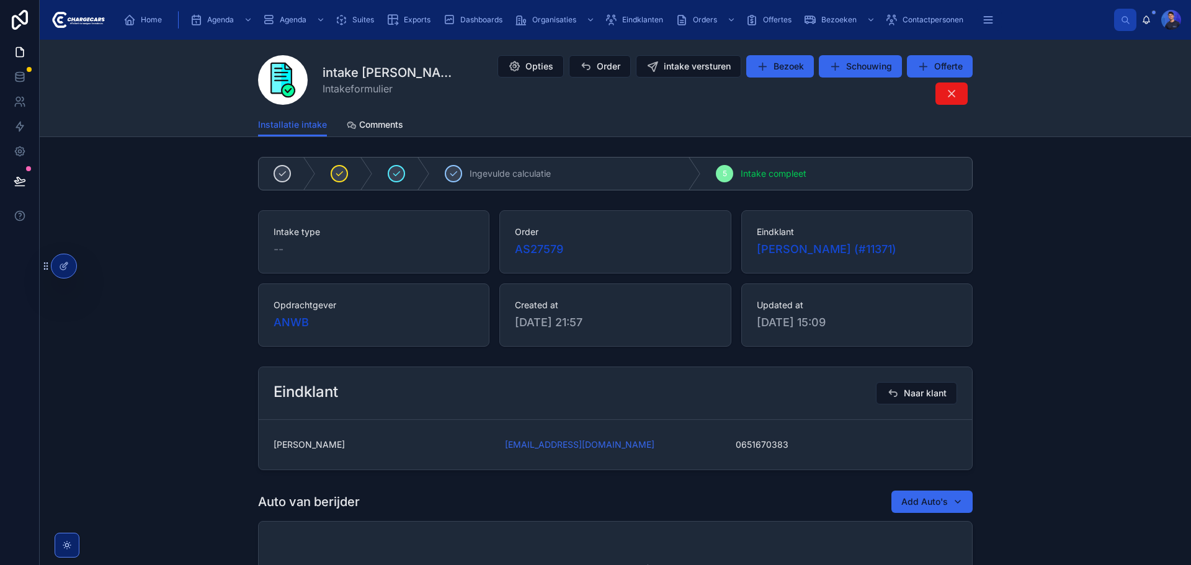
click at [186, 102] on div "intake Edwin Tuasela Intakeformulier Opties Order intake versturen Bezoek Schou…" at bounding box center [615, 88] width 1151 height 97
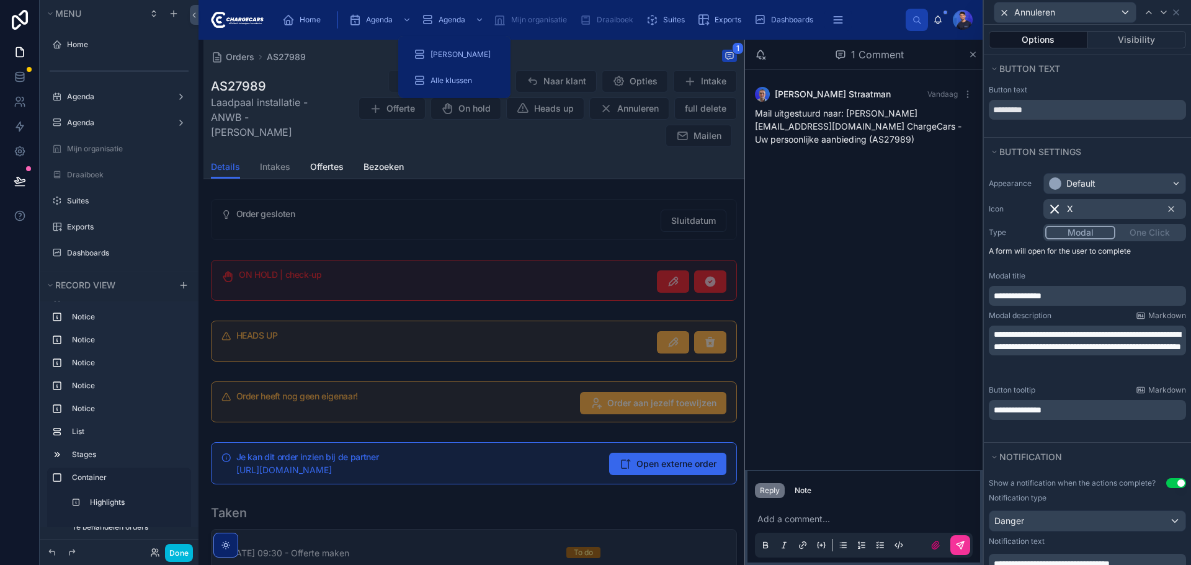
scroll to position [557, 0]
